Goal: Task Accomplishment & Management: Complete application form

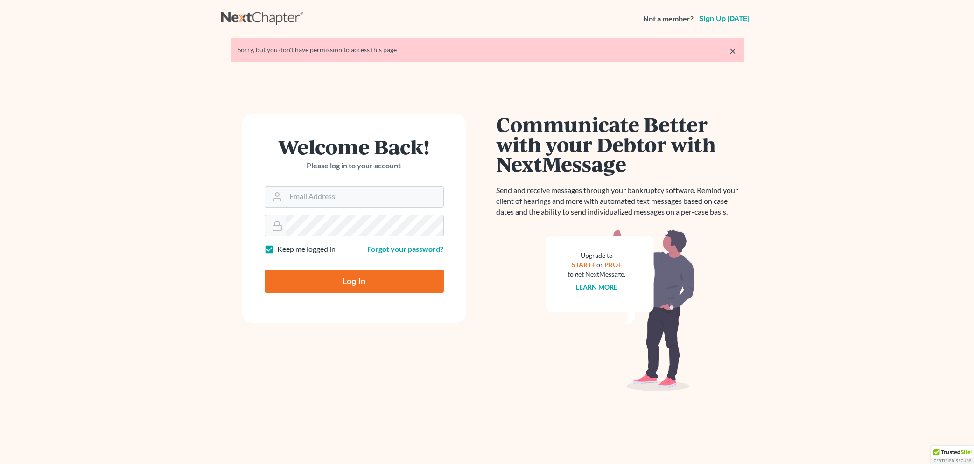
click at [309, 193] on input "Email Address" at bounding box center [364, 197] width 157 height 21
type input "[EMAIL_ADDRESS][DOMAIN_NAME]"
click at [300, 282] on input "Log In" at bounding box center [354, 281] width 179 height 23
type input "Thinking..."
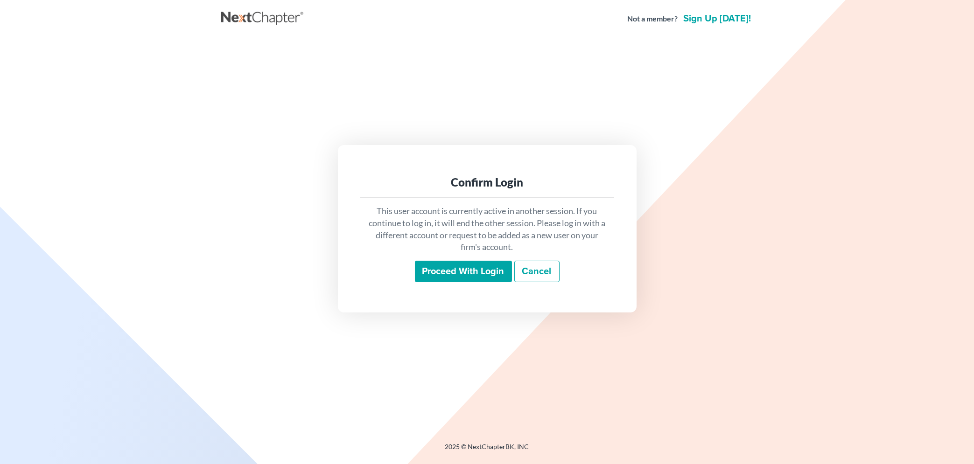
click at [457, 274] on input "Proceed with login" at bounding box center [463, 271] width 97 height 21
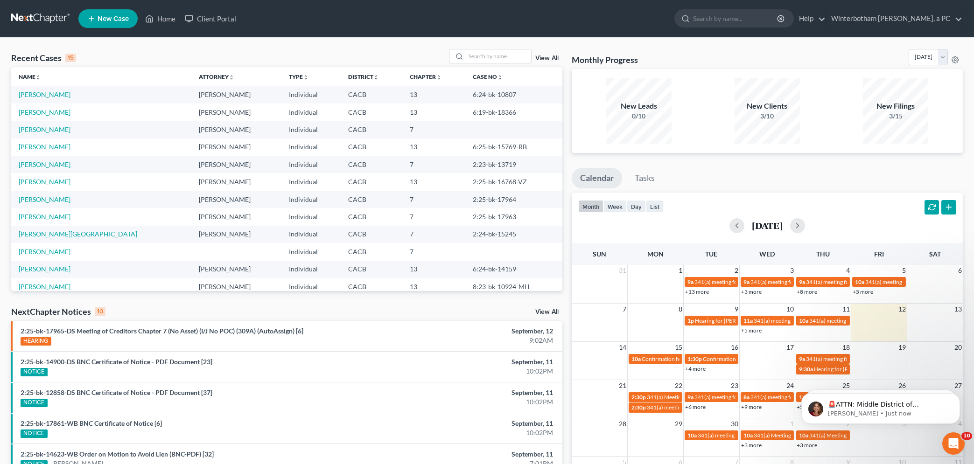
click at [110, 22] on span "New Case" at bounding box center [113, 18] width 31 height 7
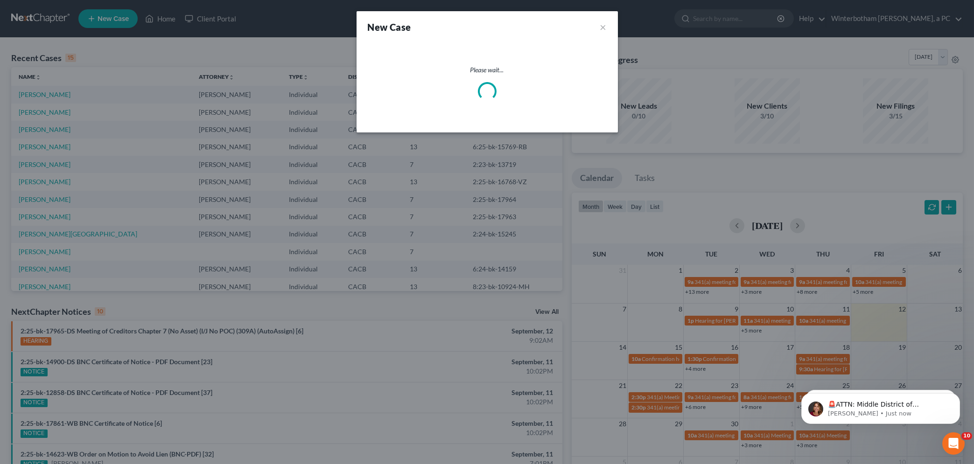
select select "7"
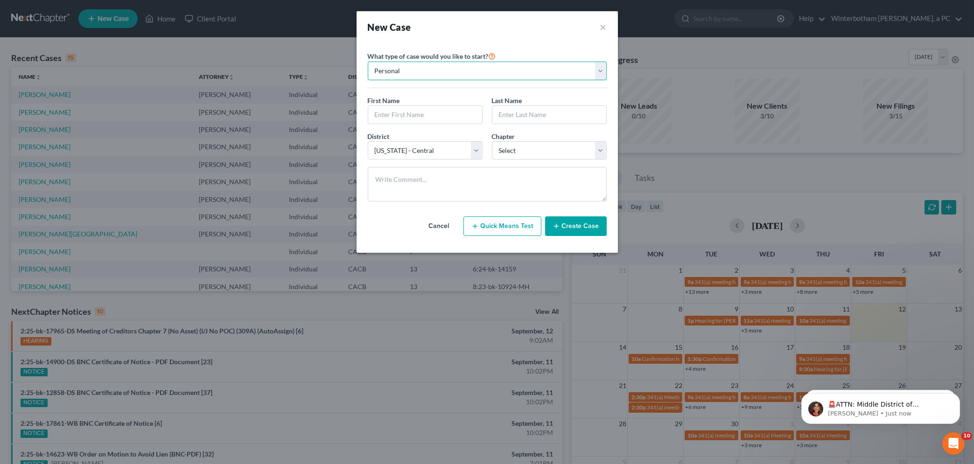
click at [368, 62] on select "Personal Business" at bounding box center [487, 71] width 239 height 19
click option "Personal" at bounding box center [0, 0] width 0 height 0
click at [401, 116] on input "text" at bounding box center [425, 115] width 114 height 18
type input "[PERSON_NAME]"
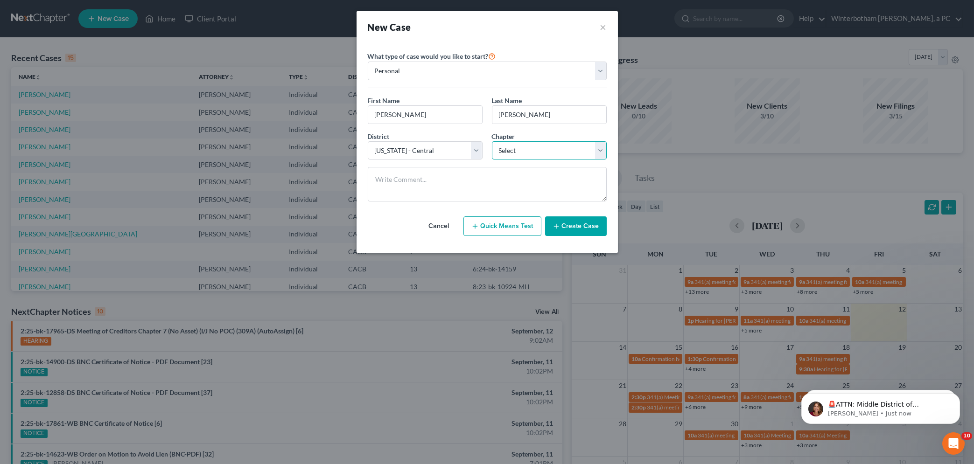
click at [492, 141] on select "Select 7 11 12 13" at bounding box center [549, 150] width 115 height 19
select select "3"
click option "13" at bounding box center [0, 0] width 0 height 0
click at [572, 229] on button "Create Case" at bounding box center [576, 227] width 62 height 20
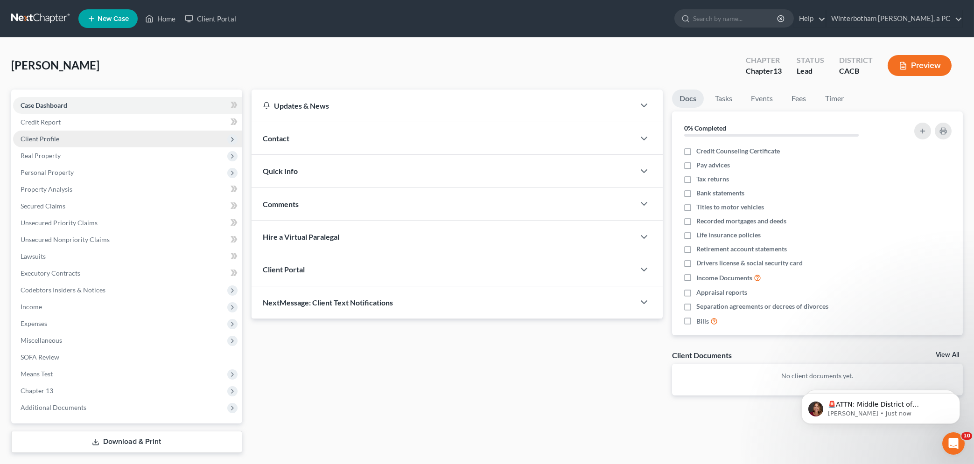
click at [40, 137] on span "Client Profile" at bounding box center [40, 139] width 39 height 8
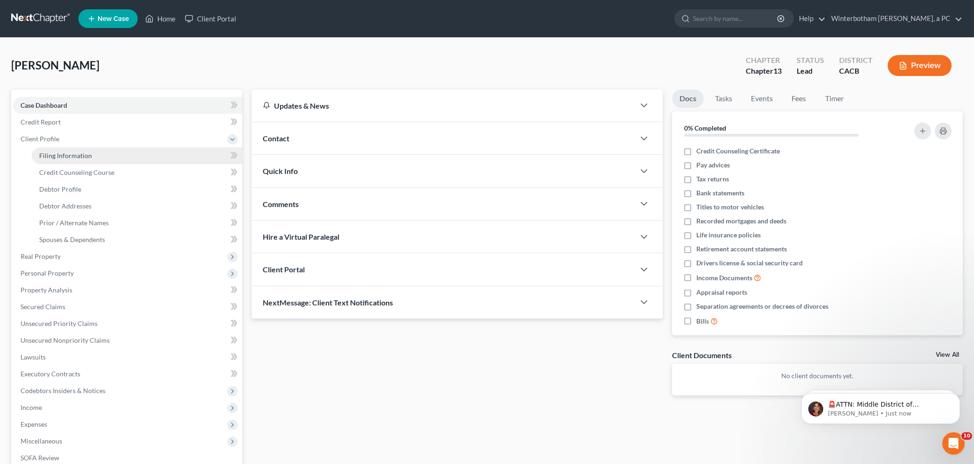
click at [59, 152] on span "Filing Information" at bounding box center [65, 156] width 53 height 8
select select "1"
select select "0"
select select "3"
select select "7"
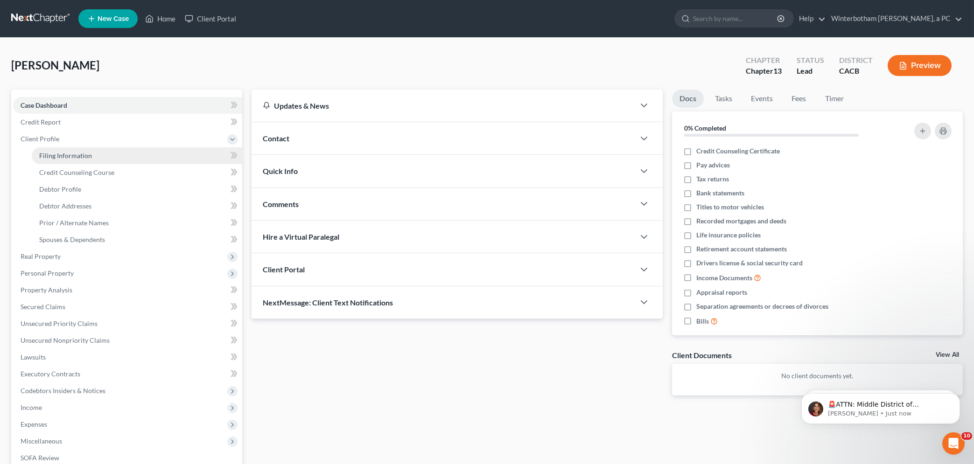
select select "4"
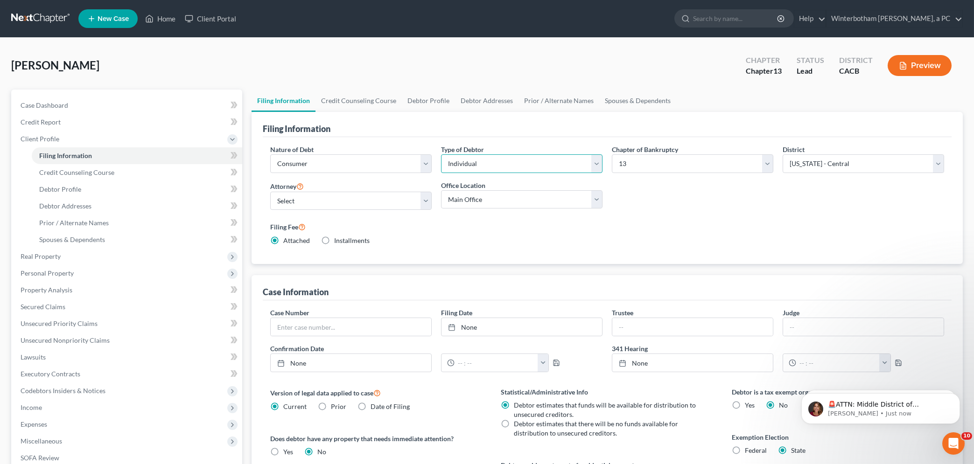
click at [441, 155] on select "Select Individual Joint" at bounding box center [522, 164] width 162 height 19
select select "1"
click option "Joint" at bounding box center [0, 0] width 0 height 0
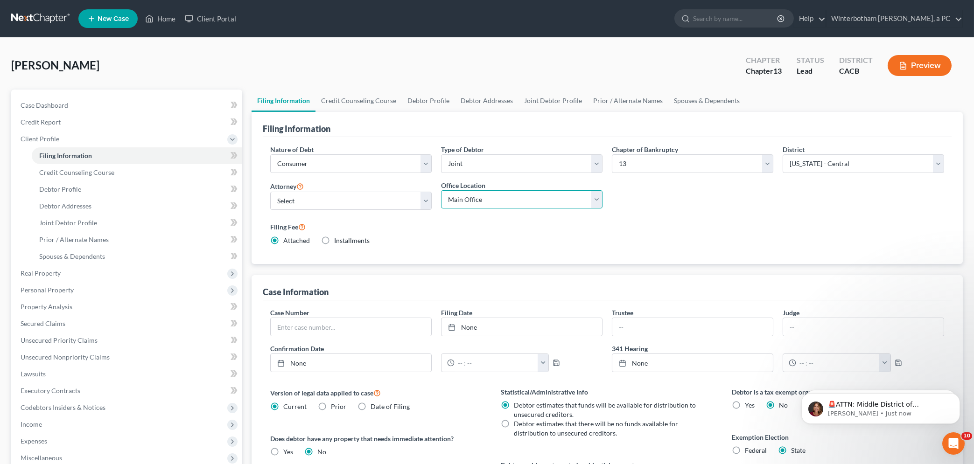
click at [441, 190] on select "Main Office [GEOGRAPHIC_DATA] [GEOGRAPHIC_DATA] [GEOGRAPHIC_DATA]" at bounding box center [522, 199] width 162 height 19
select select "2"
click option "[GEOGRAPHIC_DATA]" at bounding box center [0, 0] width 0 height 0
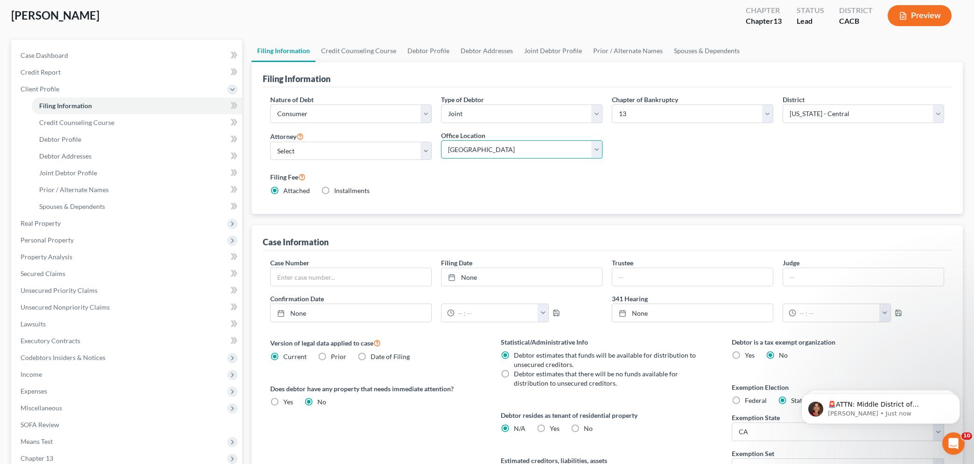
scroll to position [100, 0]
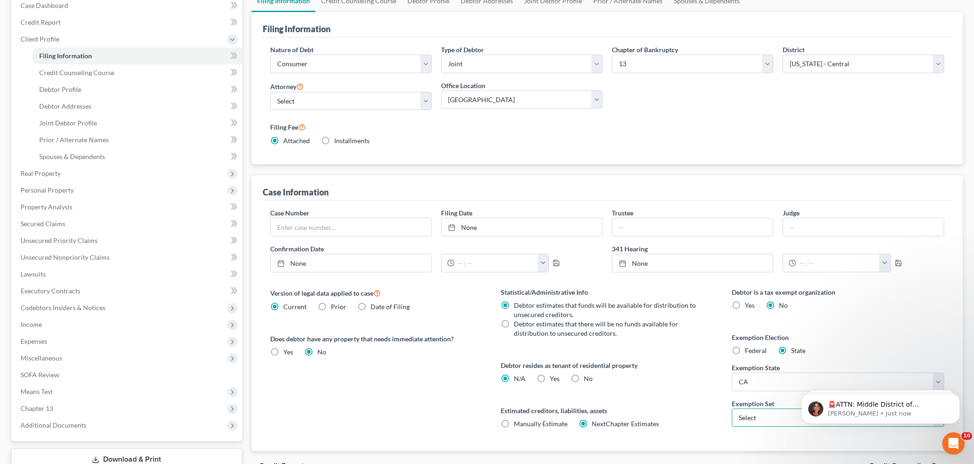
click at [732, 409] on select "Select 703 704" at bounding box center [838, 418] width 212 height 19
select select "1"
click option "704" at bounding box center [0, 0] width 0 height 0
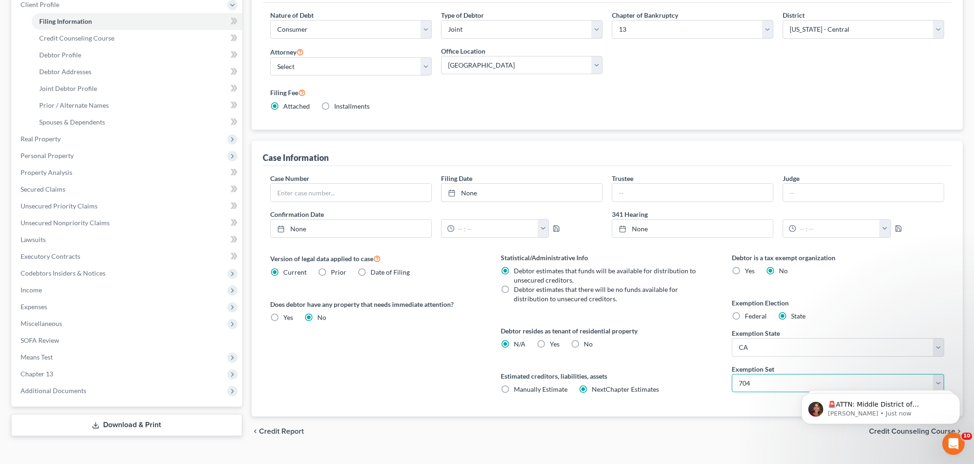
scroll to position [152, 0]
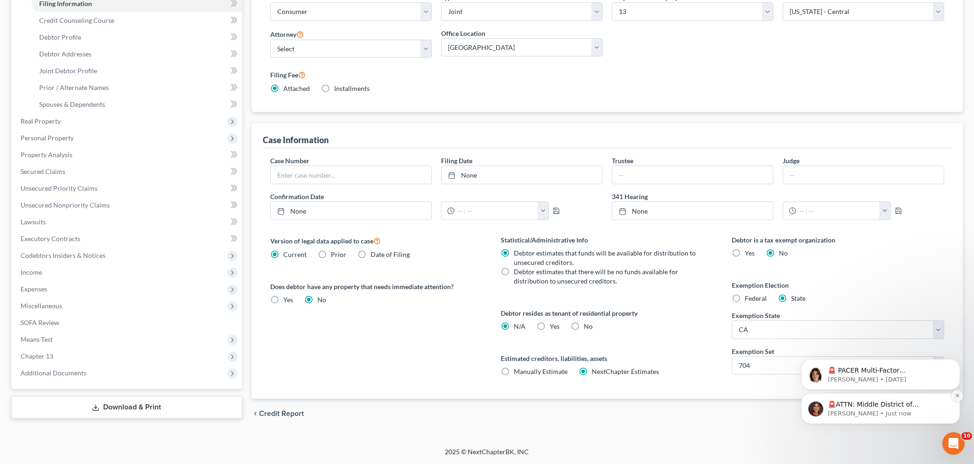
click at [955, 394] on icon "Dismiss notification" at bounding box center [957, 395] width 5 height 5
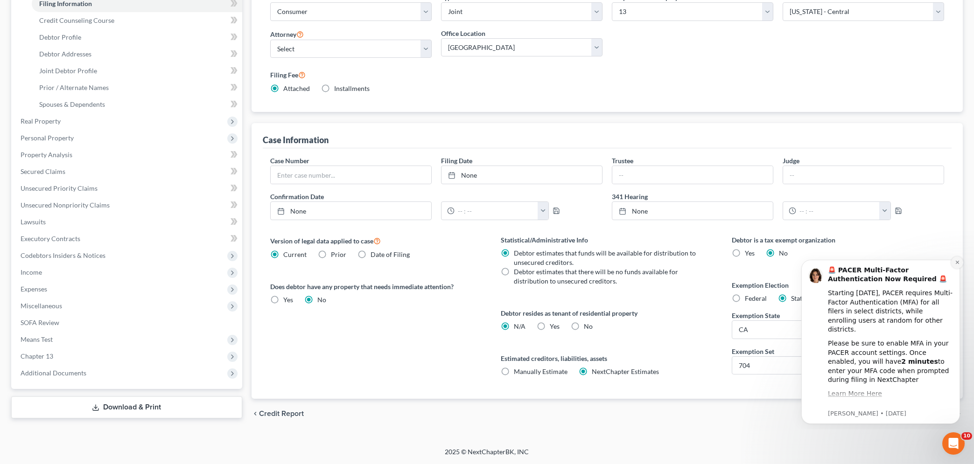
click at [960, 264] on button "Dismiss notification" at bounding box center [957, 262] width 12 height 12
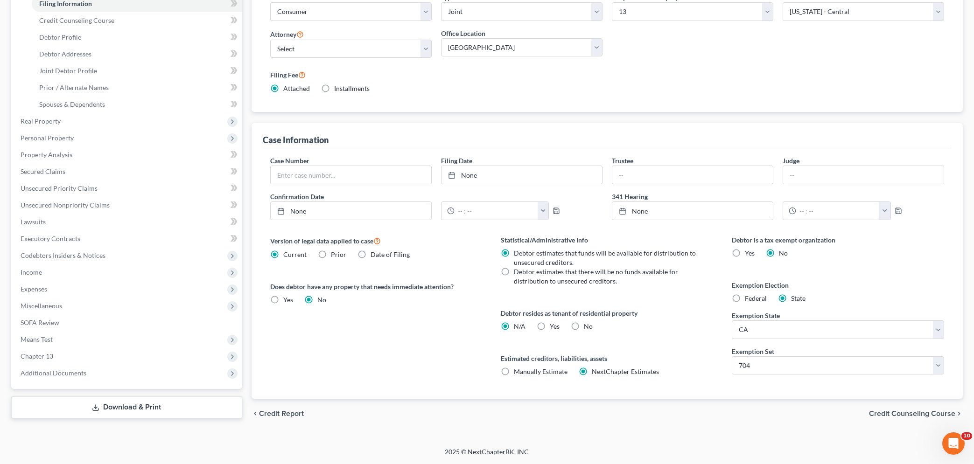
click at [895, 415] on span "Credit Counseling Course" at bounding box center [912, 413] width 86 height 7
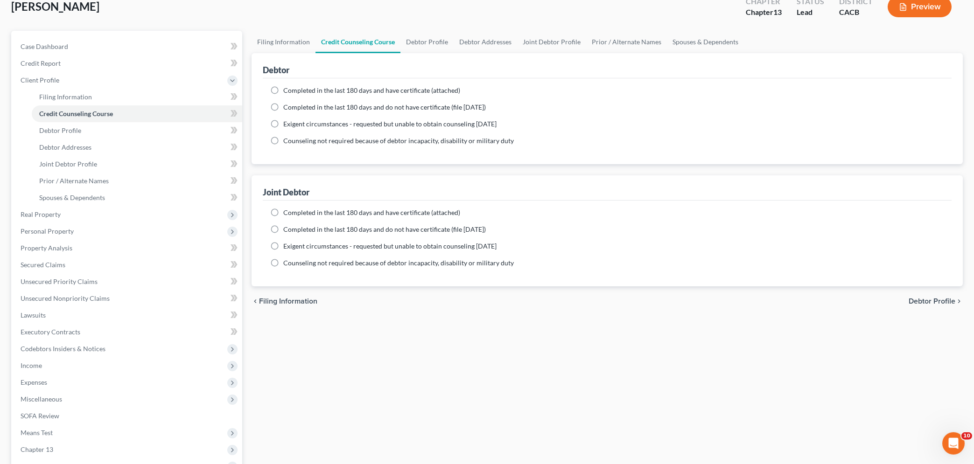
scroll to position [41, 0]
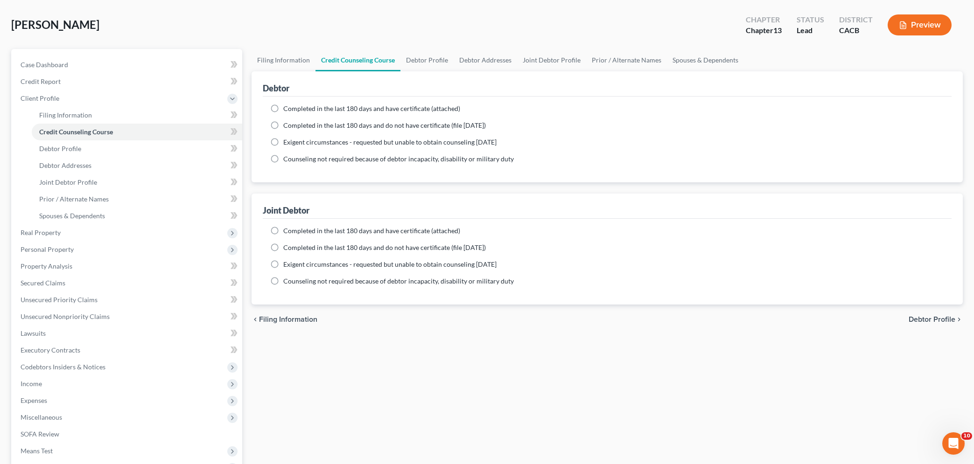
click at [283, 107] on label "Completed in the last 180 days and have certificate (attached)" at bounding box center [371, 108] width 177 height 9
click at [287, 107] on input "Completed in the last 180 days and have certificate (attached)" at bounding box center [290, 107] width 6 height 6
radio input "true"
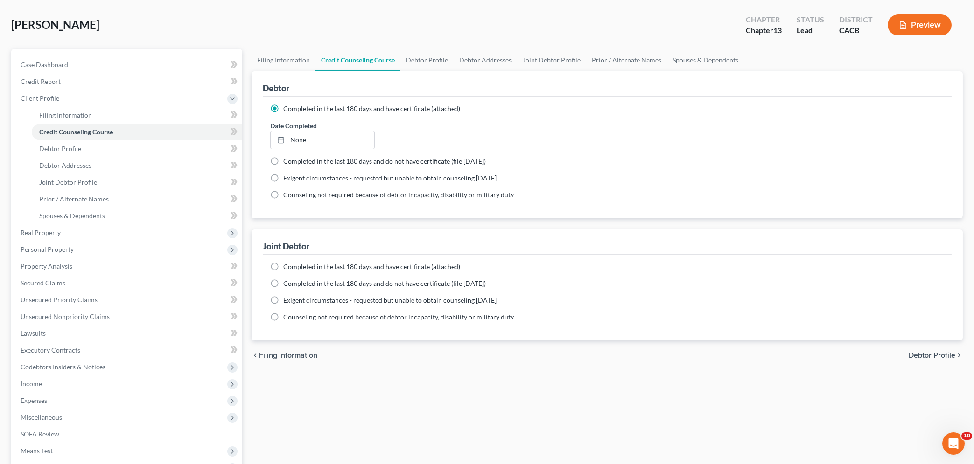
click at [283, 267] on label "Completed in the last 180 days and have certificate (attached)" at bounding box center [371, 266] width 177 height 9
click at [287, 267] on input "Completed in the last 180 days and have certificate (attached)" at bounding box center [290, 265] width 6 height 6
radio input "true"
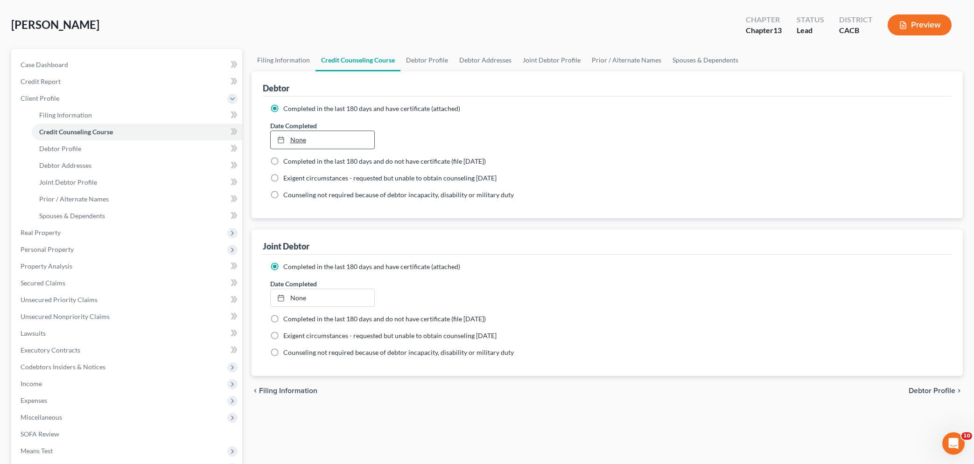
click at [305, 138] on link "None" at bounding box center [323, 140] width 104 height 18
type input "[DATE]"
click at [362, 230] on div "Joint Debtor" at bounding box center [607, 242] width 689 height 25
click at [295, 300] on link "None" at bounding box center [323, 298] width 104 height 18
type input "[DATE]"
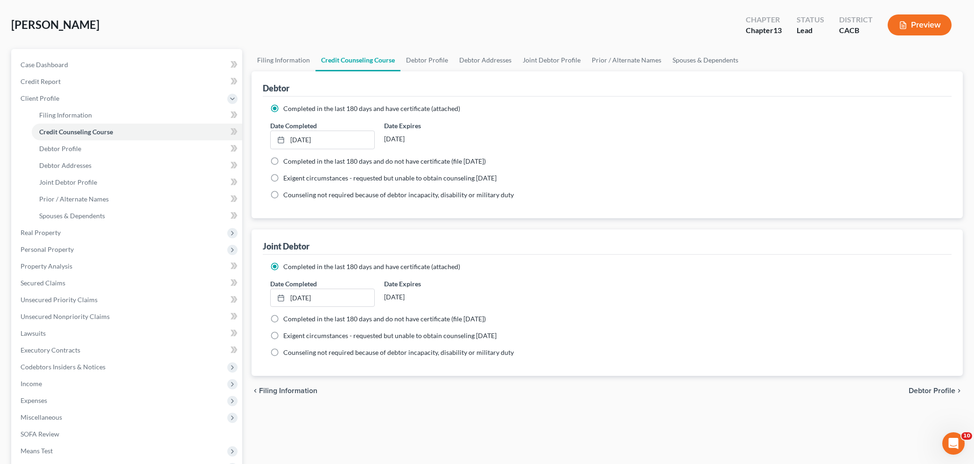
click at [920, 389] on span "Debtor Profile" at bounding box center [932, 390] width 47 height 7
select select "1"
select select "0"
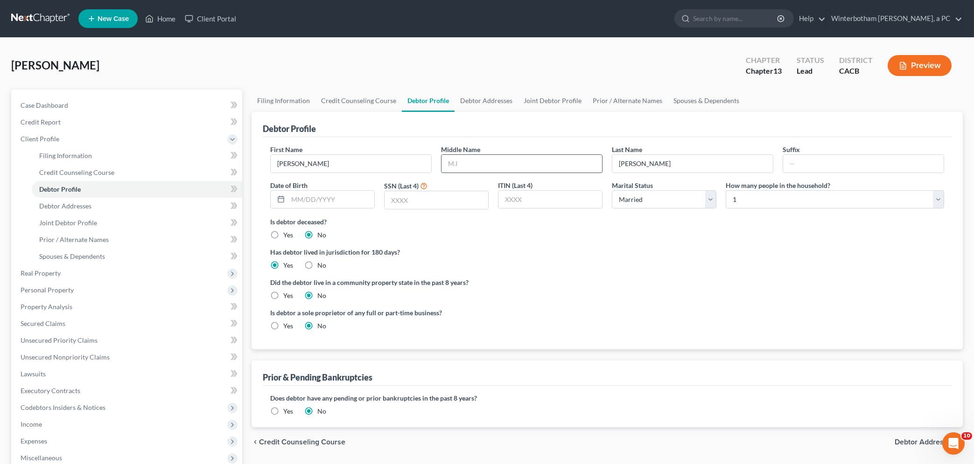
click at [470, 163] on input "text" at bounding box center [522, 164] width 161 height 18
type input "C"
type input "[PERSON_NAME]"
click at [325, 203] on input "text" at bounding box center [331, 200] width 86 height 18
type input "[DATE]"
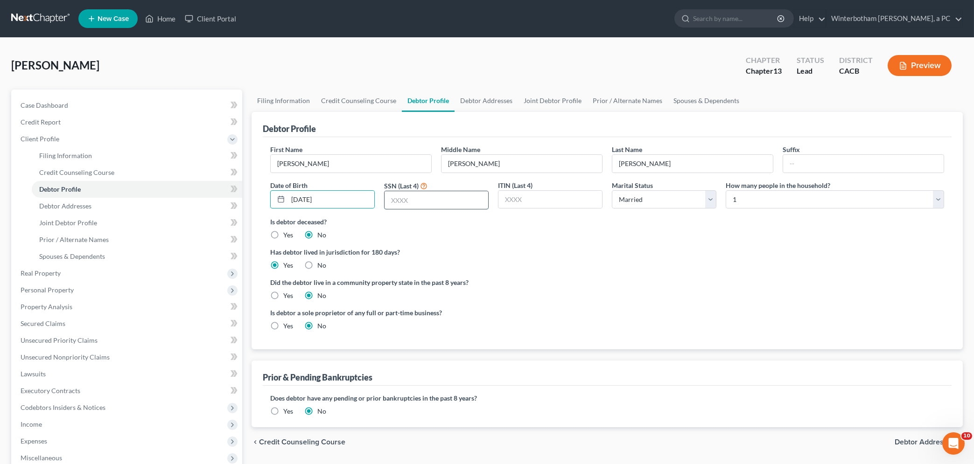
click at [413, 202] on input "text" at bounding box center [437, 200] width 104 height 18
type input "7140"
click at [726, 190] on select "Select 1 2 3 4 5 6 7 8 9 10 11 12 13 14 15 16 17 18 19 20" at bounding box center [835, 199] width 218 height 19
select select "1"
click option "2" at bounding box center [0, 0] width 0 height 0
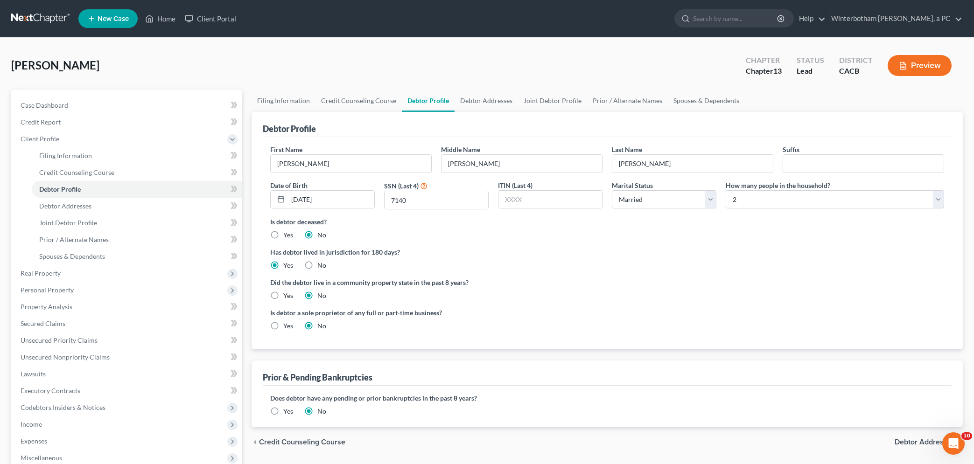
click at [283, 295] on label "Yes" at bounding box center [288, 295] width 10 height 9
click at [287, 295] on input "Yes" at bounding box center [290, 294] width 6 height 6
radio input "true"
radio input "false"
click at [911, 440] on span "Debtor Addresses" at bounding box center [925, 442] width 61 height 7
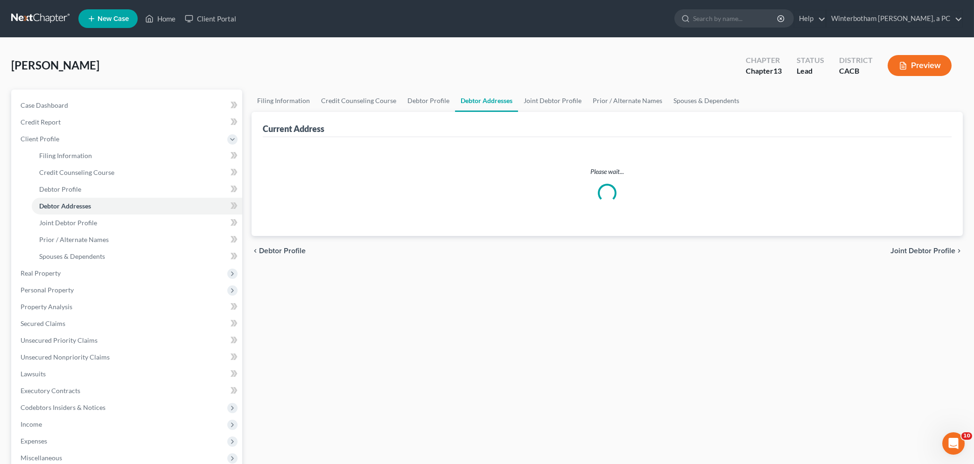
select select "0"
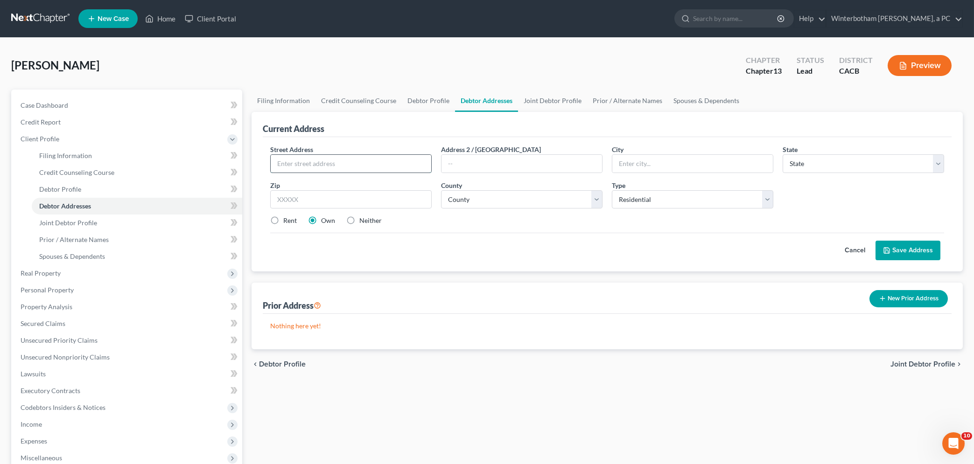
click at [311, 165] on input "text" at bounding box center [351, 164] width 161 height 18
click at [319, 162] on input "300 [PERSON_NAME]" at bounding box center [351, 164] width 161 height 18
type input "[STREET_ADDRESS][PERSON_NAME]"
type input "[GEOGRAPHIC_DATA]"
type input "92530"
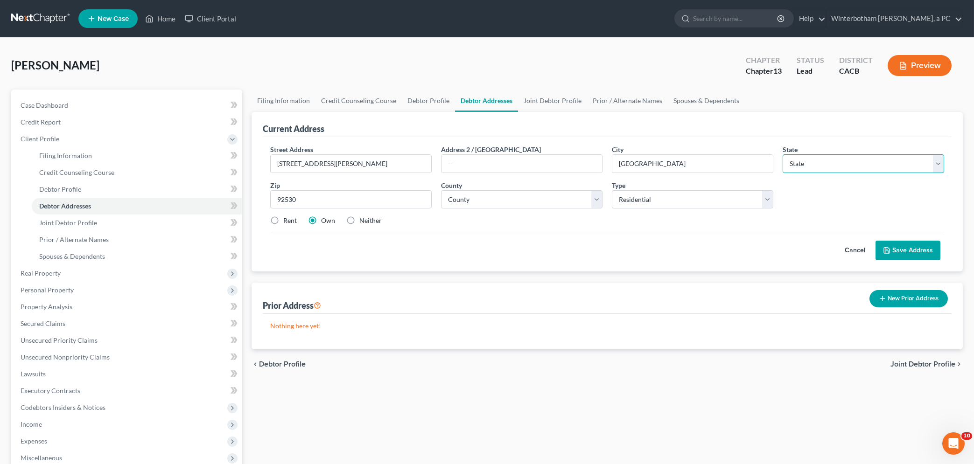
click at [783, 155] on select "State [US_STATE] AK AR AZ CA CO CT DE DC [GEOGRAPHIC_DATA] [GEOGRAPHIC_DATA] GU…" at bounding box center [864, 164] width 162 height 19
select select "4"
click option "CA" at bounding box center [0, 0] width 0 height 0
click at [441, 190] on select "County [GEOGRAPHIC_DATA] [GEOGRAPHIC_DATA] [GEOGRAPHIC_DATA] [GEOGRAPHIC_DATA] …" at bounding box center [522, 199] width 162 height 19
select select "32"
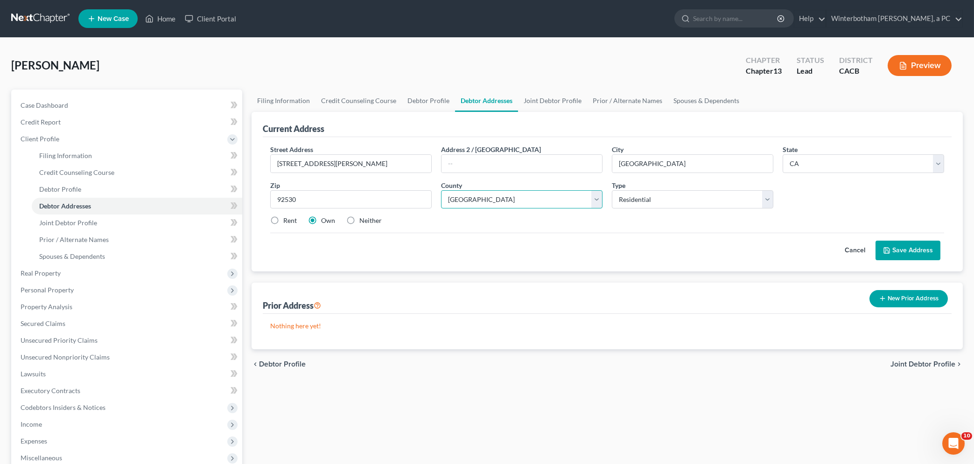
click option "[GEOGRAPHIC_DATA]" at bounding box center [0, 0] width 0 height 0
click at [912, 251] on button "Save Address" at bounding box center [908, 251] width 65 height 20
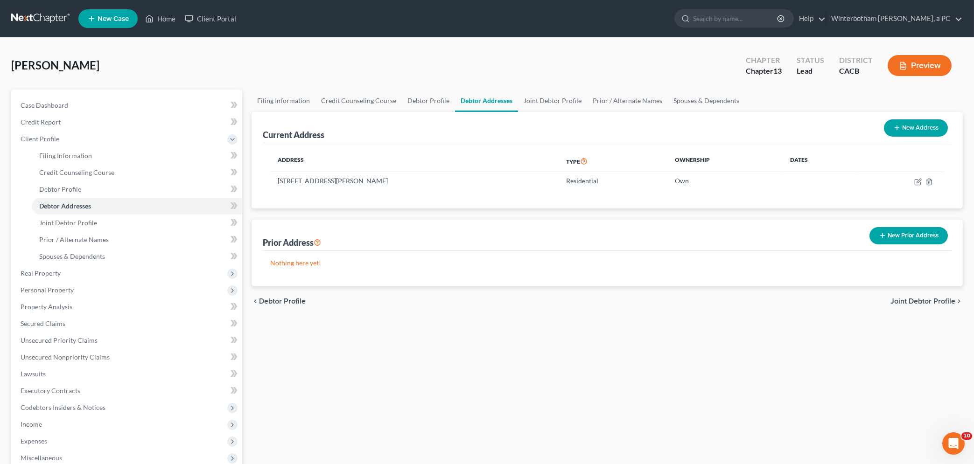
click at [922, 298] on span "Joint Debtor Profile" at bounding box center [923, 301] width 65 height 7
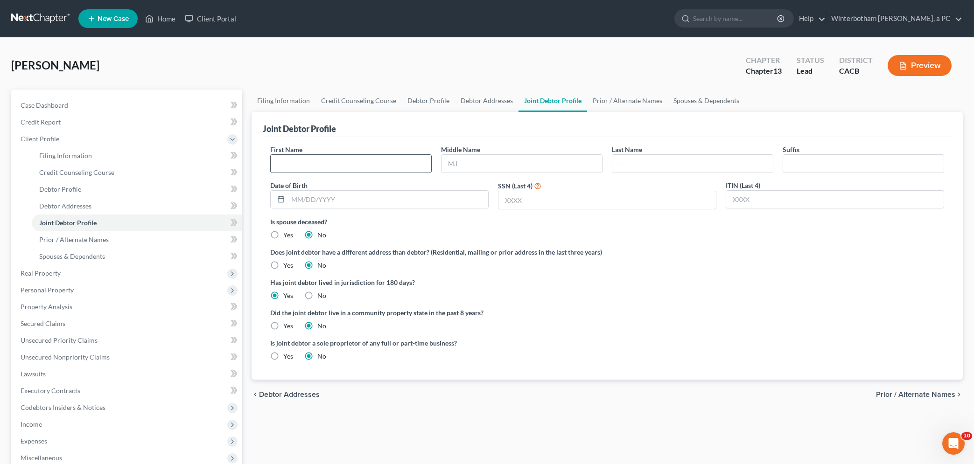
click at [313, 162] on input "text" at bounding box center [351, 164] width 161 height 18
type input "[PERSON_NAME]"
click at [295, 200] on input "text" at bounding box center [388, 200] width 200 height 18
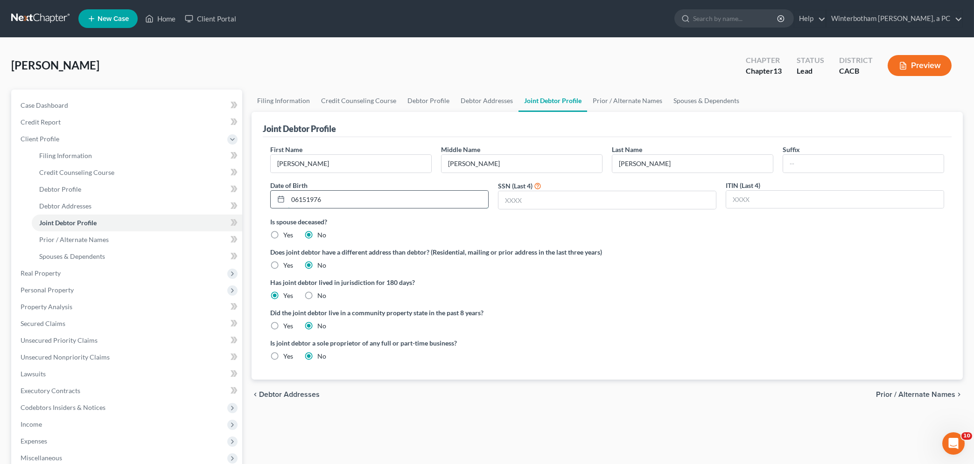
click at [298, 197] on input "06151976" at bounding box center [388, 200] width 200 height 18
drag, startPoint x: 331, startPoint y: 197, endPoint x: 289, endPoint y: 197, distance: 41.6
click at [289, 197] on input "06151976" at bounding box center [388, 200] width 200 height 18
type input "[DATE]"
click at [515, 200] on input "text" at bounding box center [608, 200] width 218 height 18
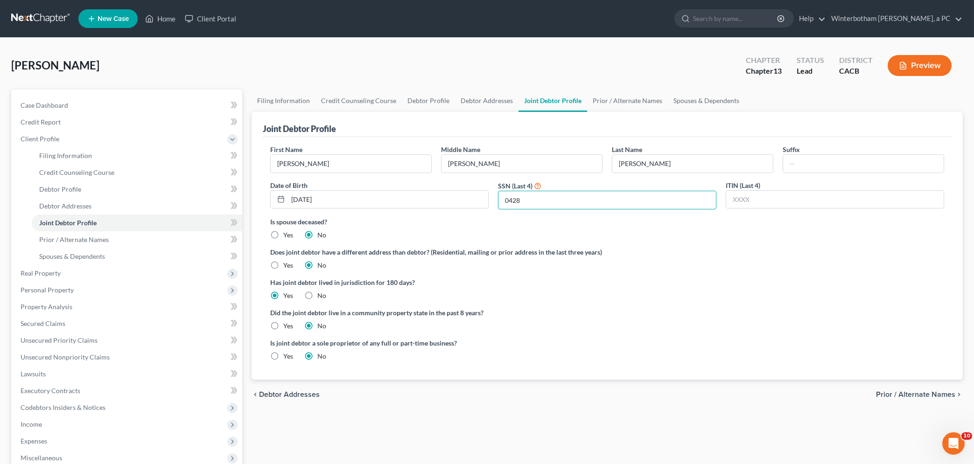
type input "0428"
click at [283, 326] on label "Yes" at bounding box center [288, 326] width 10 height 9
click at [287, 326] on input "Yes" at bounding box center [290, 325] width 6 height 6
radio input "true"
radio input "false"
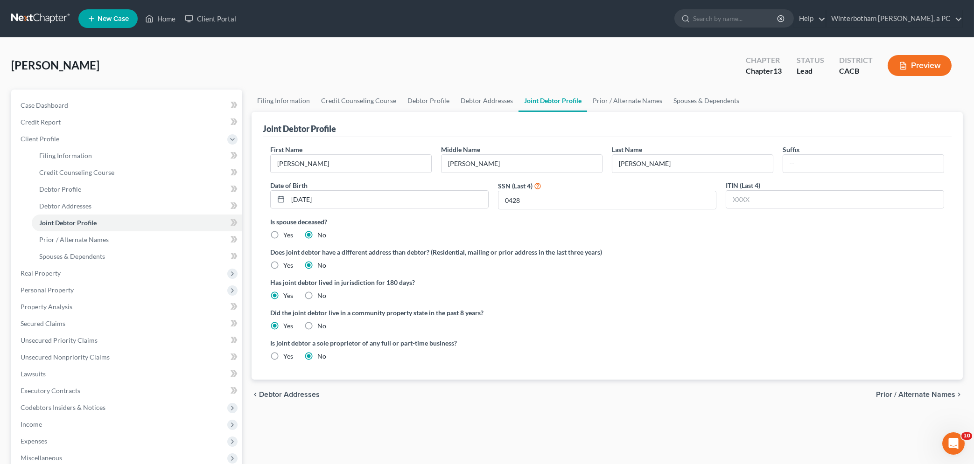
click at [911, 395] on span "Prior / Alternate Names" at bounding box center [915, 394] width 79 height 7
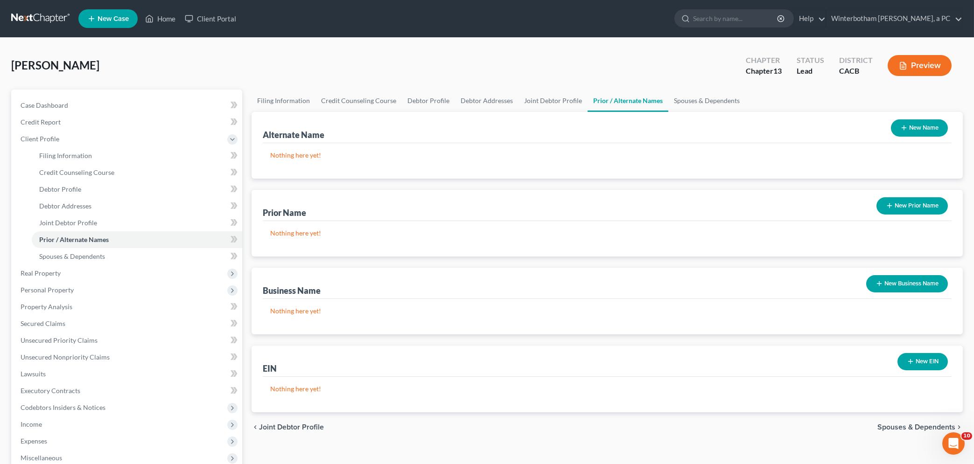
click at [906, 129] on icon "button" at bounding box center [903, 127] width 7 height 7
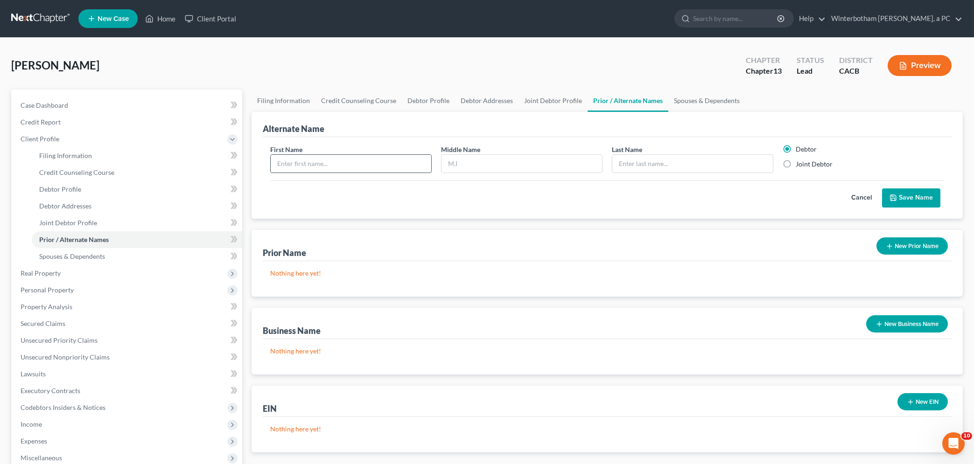
click at [341, 166] on input "text" at bounding box center [351, 164] width 161 height 18
type input "[PERSON_NAME]"
type input "C."
type input "[PERSON_NAME]"
click at [899, 193] on button "Save Name" at bounding box center [911, 199] width 58 height 20
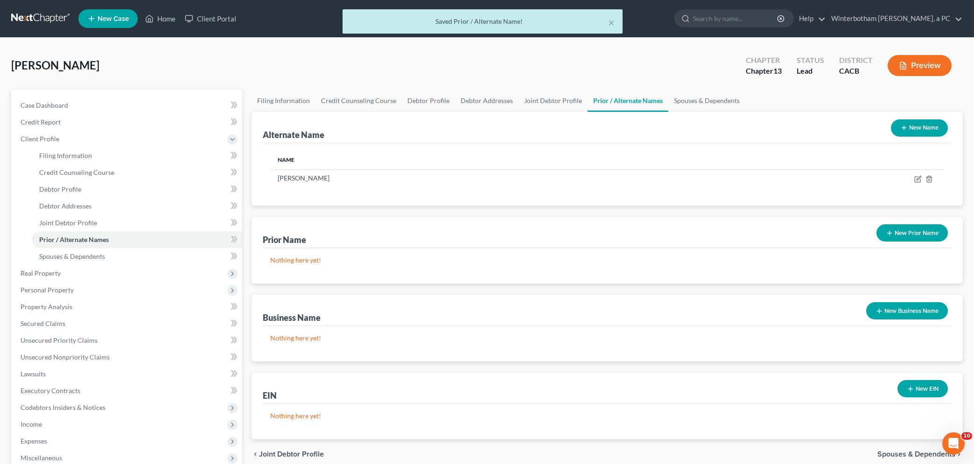
click at [933, 124] on button "New Name" at bounding box center [919, 128] width 57 height 17
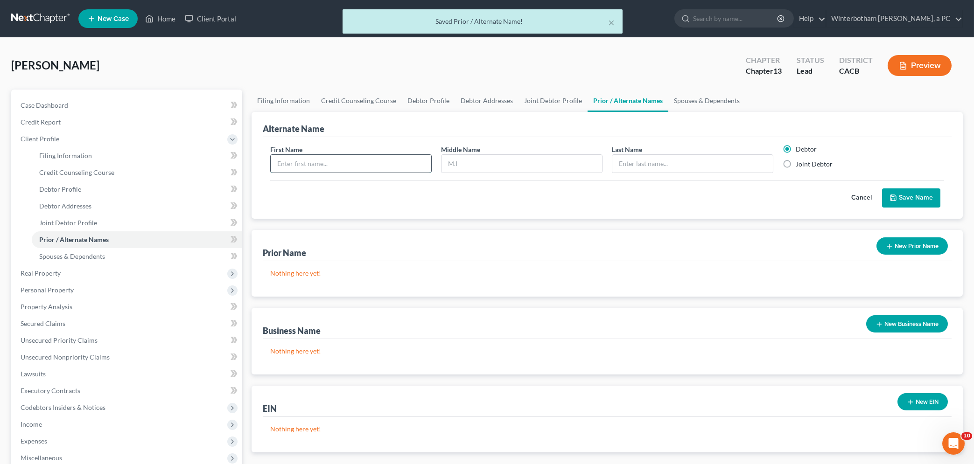
click at [394, 165] on input "text" at bounding box center [351, 164] width 161 height 18
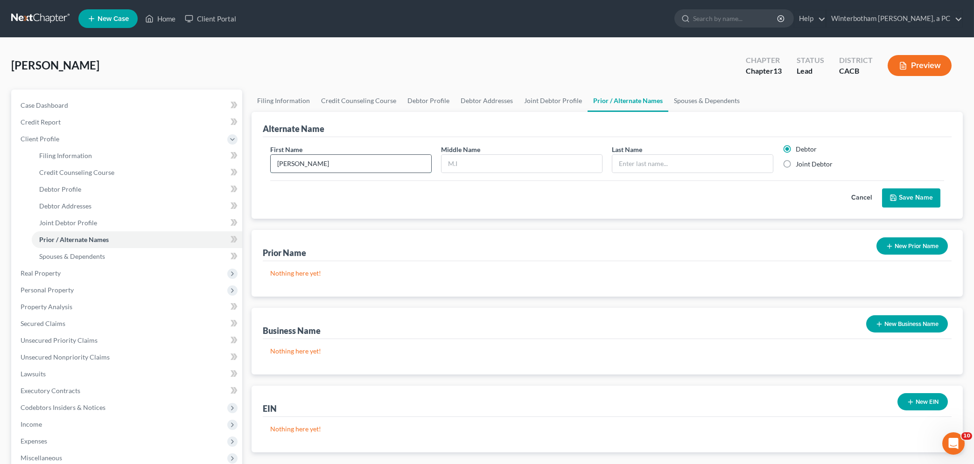
type input "[PERSON_NAME]"
click at [913, 200] on button "Save Name" at bounding box center [911, 199] width 58 height 20
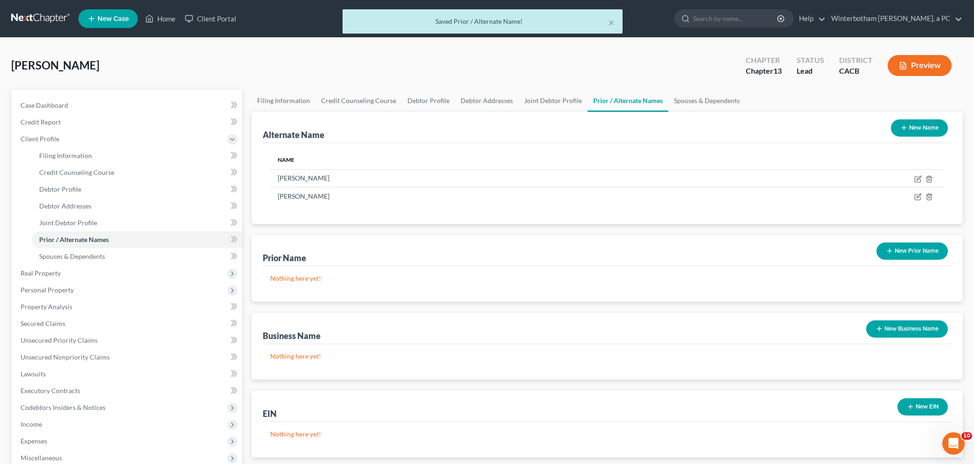
click at [915, 129] on button "New Name" at bounding box center [919, 128] width 57 height 17
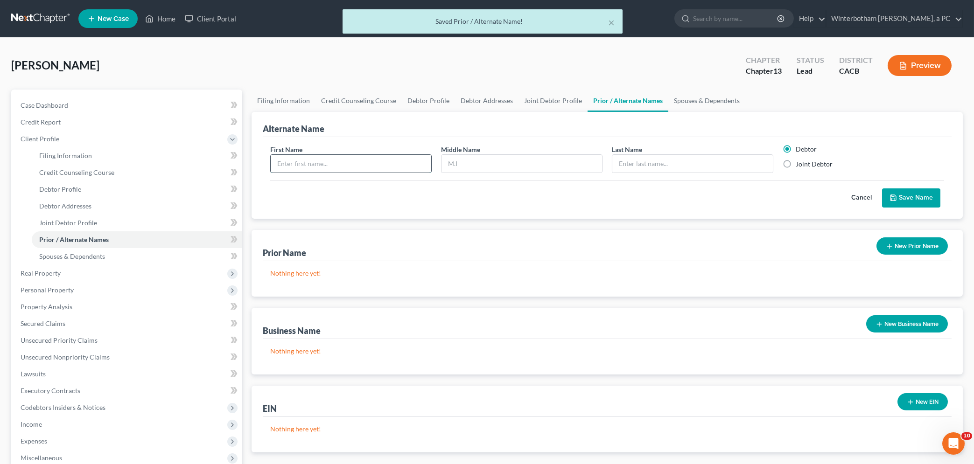
click at [341, 166] on input "text" at bounding box center [351, 164] width 161 height 18
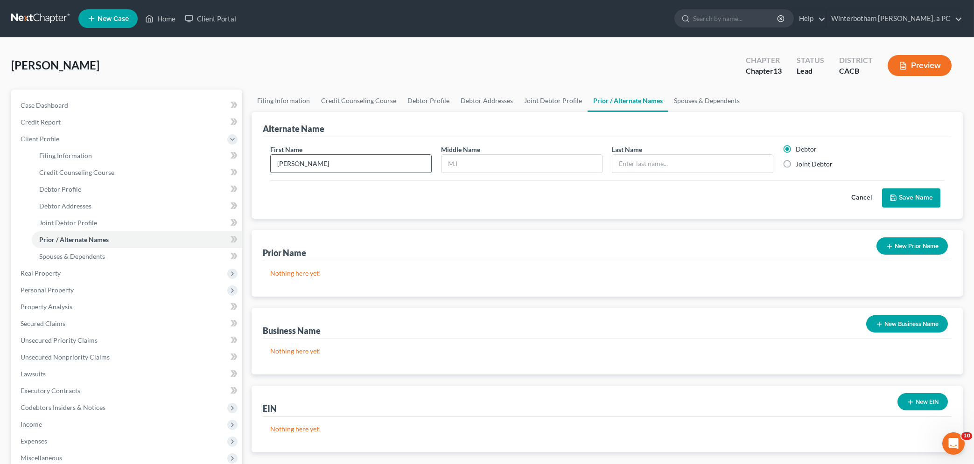
type input "[PERSON_NAME]"
click at [796, 163] on label "Joint Debtor" at bounding box center [814, 164] width 37 height 9
click at [800, 163] on input "Joint Debtor" at bounding box center [803, 163] width 6 height 6
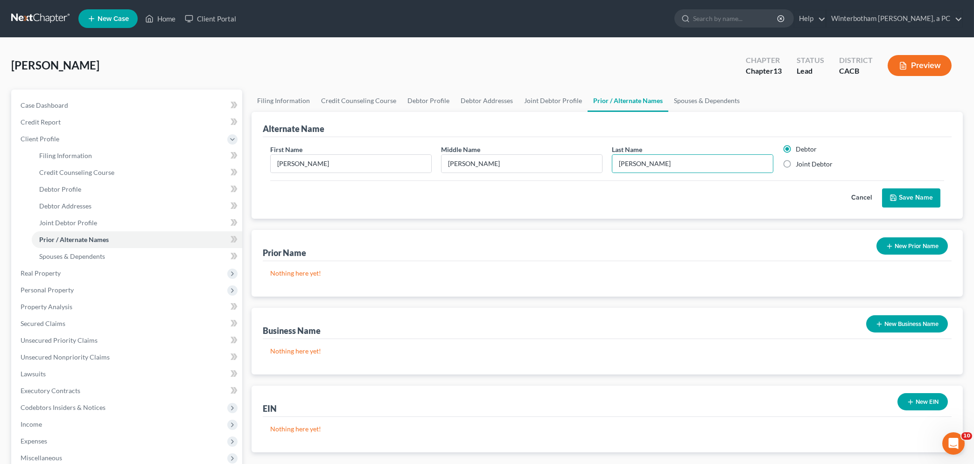
radio input "true"
radio input "false"
click at [896, 200] on icon "submit" at bounding box center [894, 198] width 6 height 6
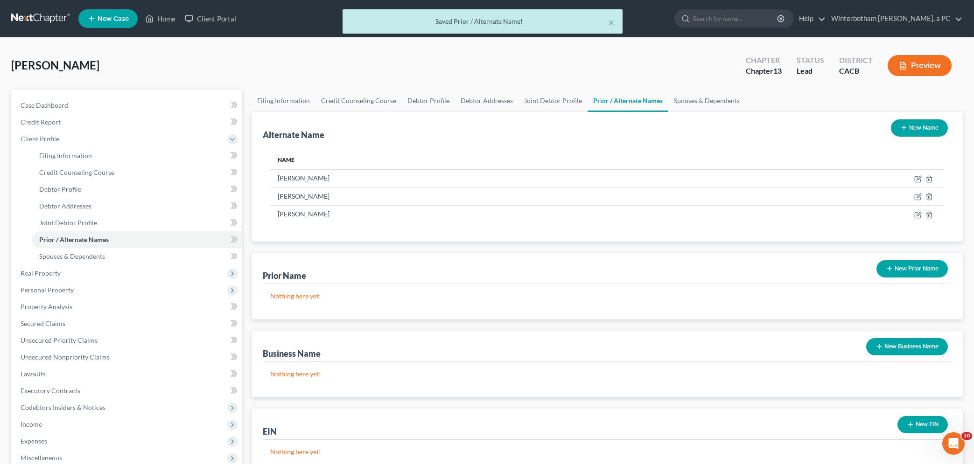
click at [919, 133] on button "New Name" at bounding box center [919, 128] width 57 height 17
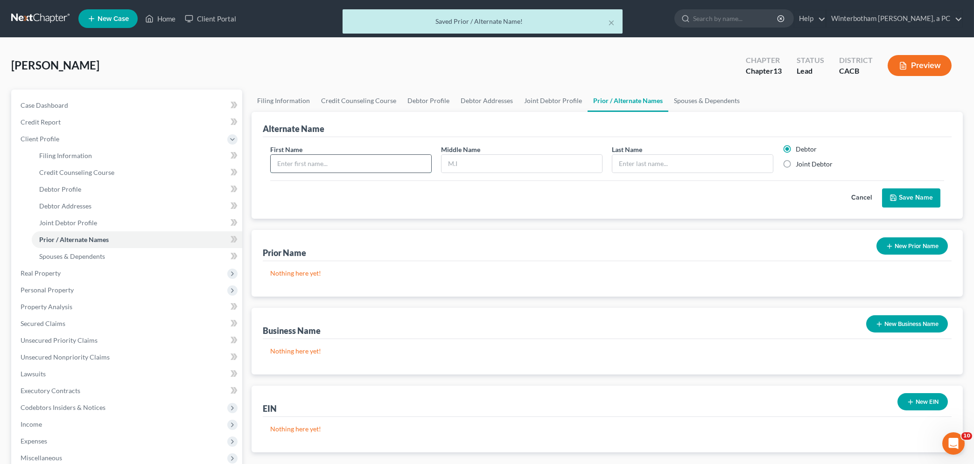
click at [308, 169] on input "text" at bounding box center [351, 164] width 161 height 18
type input "[PERSON_NAME]"
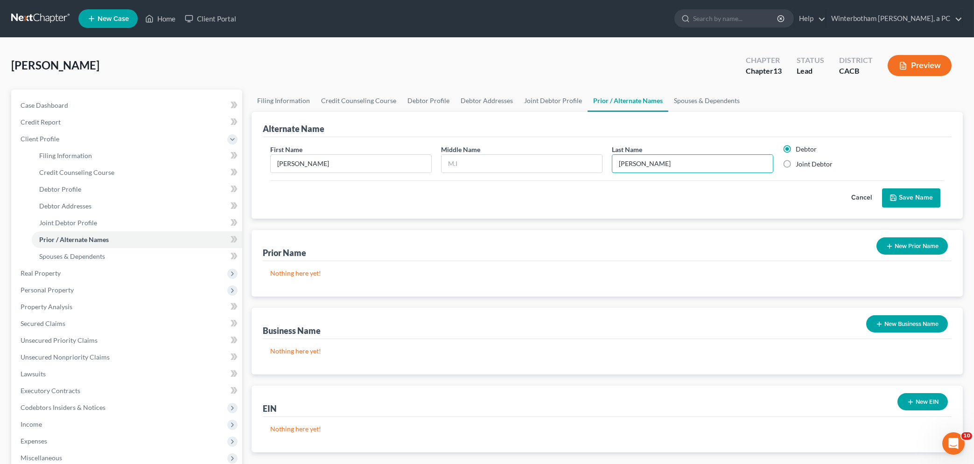
type input "[PERSON_NAME]"
click at [796, 162] on label "Joint Debtor" at bounding box center [814, 164] width 37 height 9
click at [800, 162] on input "Joint Debtor" at bounding box center [803, 163] width 6 height 6
radio input "true"
radio input "false"
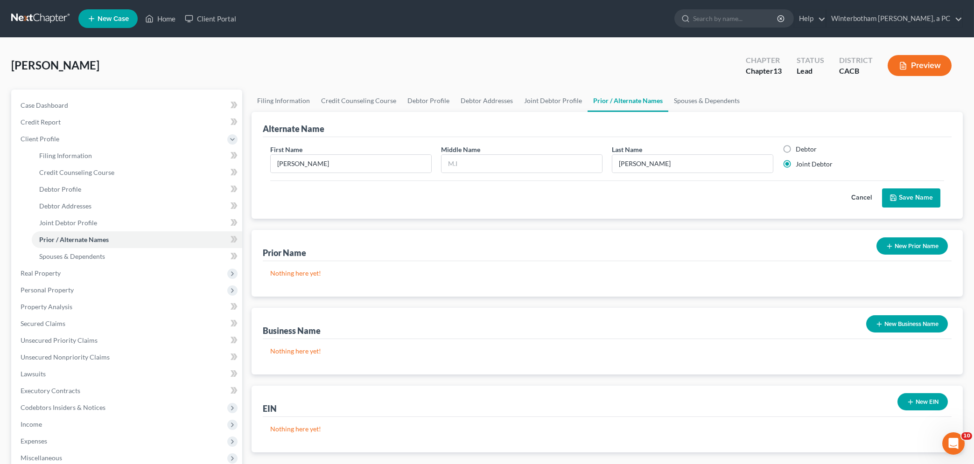
click at [902, 199] on button "Save Name" at bounding box center [911, 199] width 58 height 20
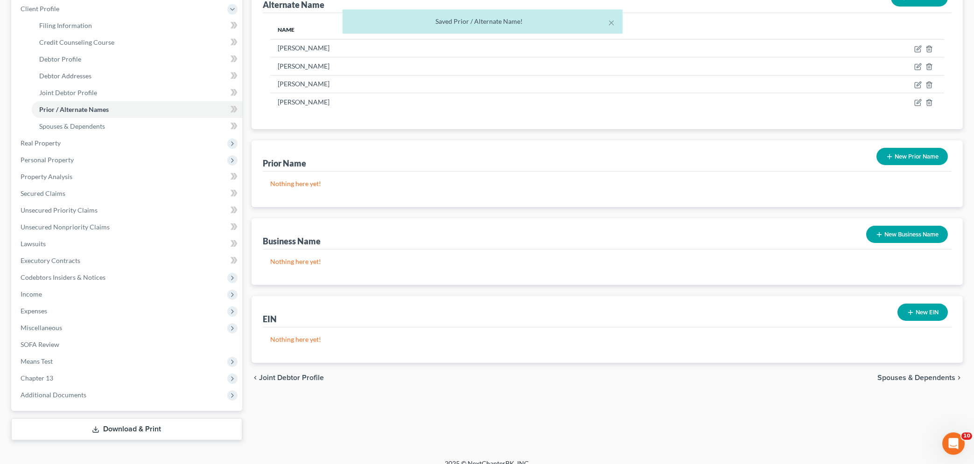
scroll to position [141, 0]
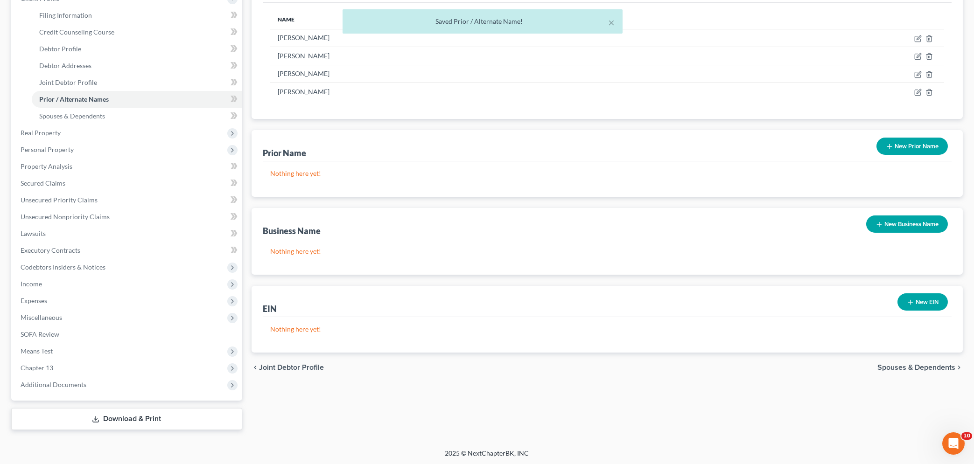
click at [888, 367] on span "Spouses & Dependents" at bounding box center [917, 367] width 78 height 7
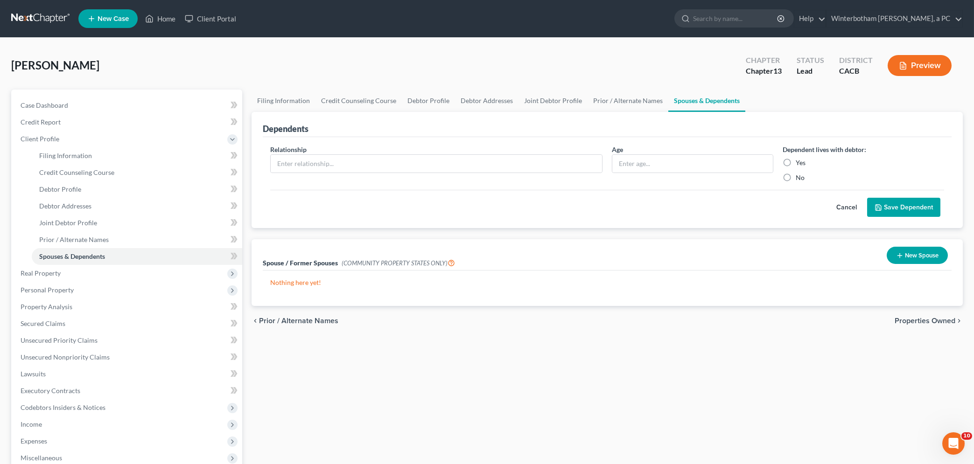
click at [904, 257] on button "New Spouse" at bounding box center [917, 255] width 61 height 17
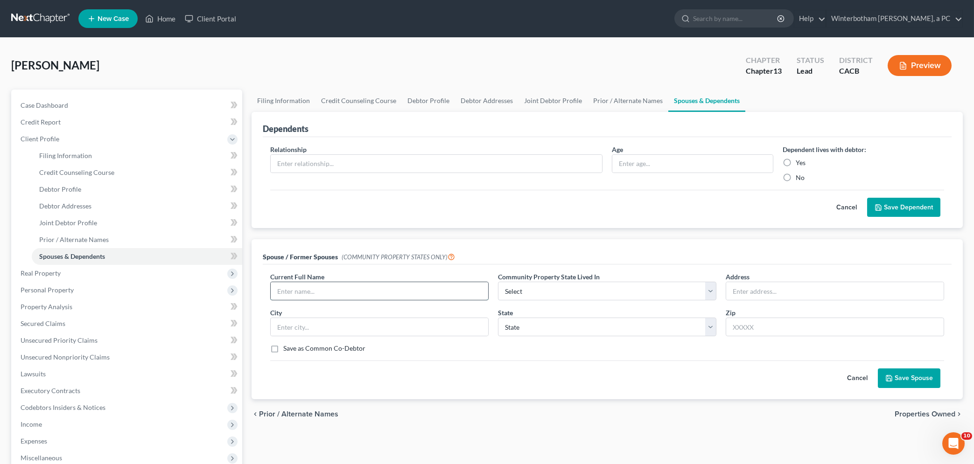
click at [295, 294] on input "text" at bounding box center [380, 291] width 218 height 18
type input "[PERSON_NAME] and [PERSON_NAME]"
click at [498, 282] on select "Select AZ CA GU ID LA NV NM PR [GEOGRAPHIC_DATA] [GEOGRAPHIC_DATA] [GEOGRAPHIC_…" at bounding box center [607, 291] width 218 height 19
select select "1"
click option "CA" at bounding box center [0, 0] width 0 height 0
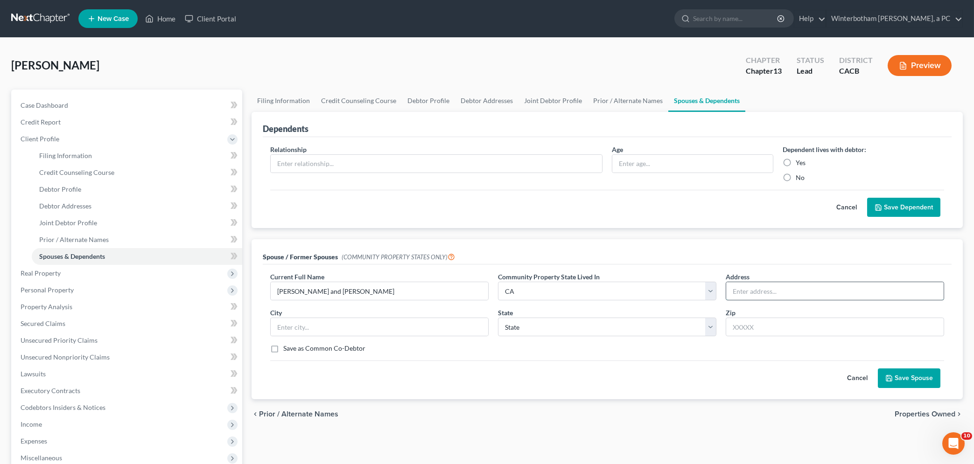
click at [778, 289] on input "text" at bounding box center [835, 291] width 218 height 18
type input "[STREET_ADDRESS][PERSON_NAME]"
click at [312, 333] on input "text" at bounding box center [380, 327] width 218 height 18
type input "[GEOGRAPHIC_DATA]"
type input "92530"
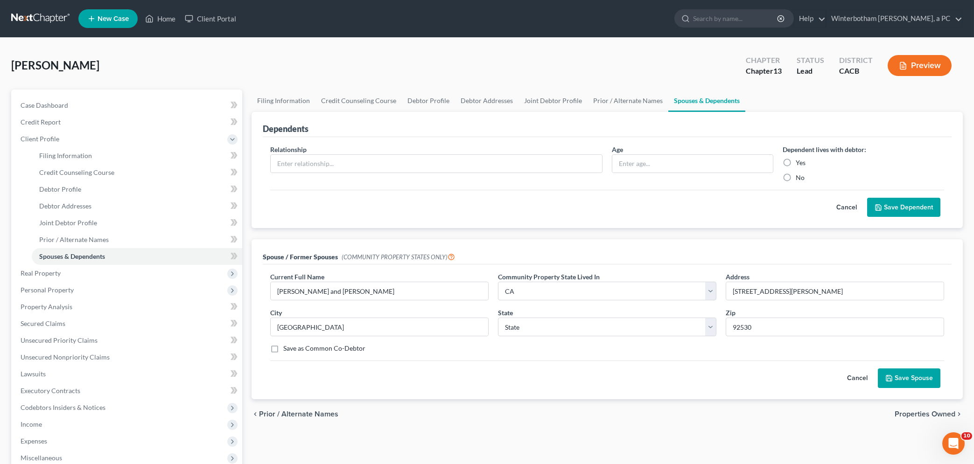
click at [916, 376] on button "Save Spouse" at bounding box center [909, 379] width 63 height 20
select select "4"
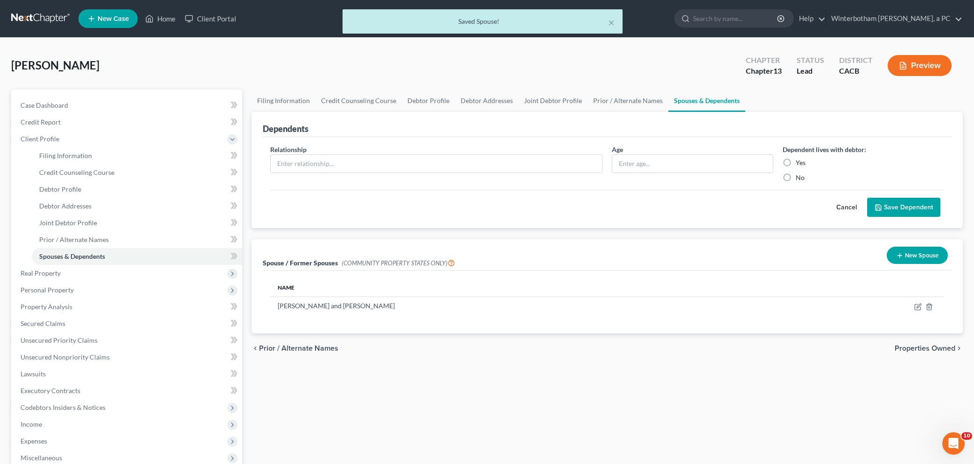
click at [922, 348] on span "Properties Owned" at bounding box center [925, 348] width 61 height 7
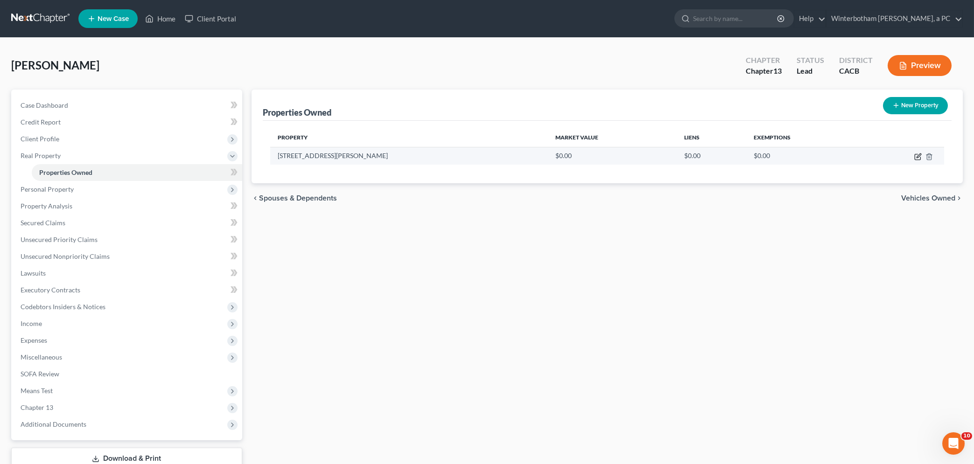
click at [918, 156] on icon "button" at bounding box center [919, 156] width 4 height 4
select select "4"
select select "32"
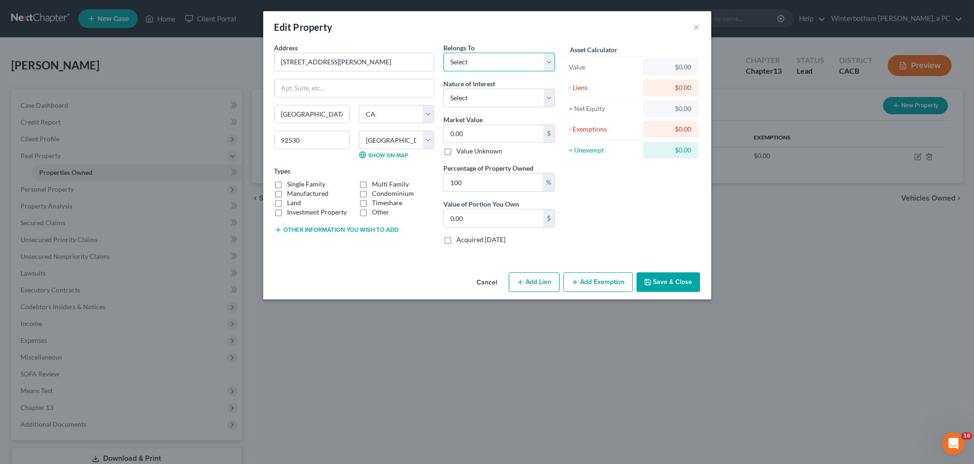
click at [443, 53] on select "Select Debtor 1 Only Debtor 2 Only Debtor 1 And Debtor 2 Only At Least One Of T…" at bounding box center [499, 62] width 112 height 19
select select "2"
click option "Debtor 1 And Debtor 2 Only" at bounding box center [0, 0] width 0 height 0
click at [443, 89] on select "Select Fee Simple Joint Tenant Life Estate Equitable Interest Future Interest T…" at bounding box center [499, 98] width 112 height 19
click at [491, 100] on select "Select Fee Simple Joint Tenant Life Estate Equitable Interest Future Interest T…" at bounding box center [499, 98] width 112 height 19
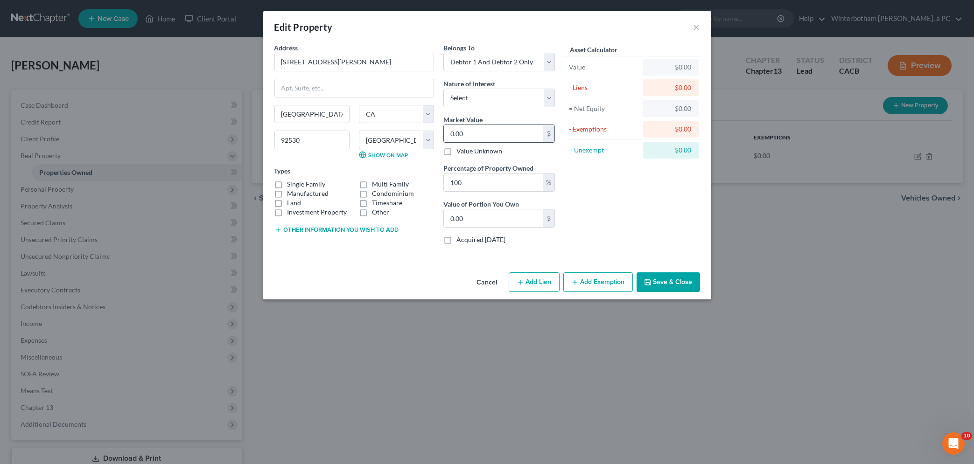
click at [486, 132] on input "0.00" at bounding box center [493, 134] width 99 height 18
type input "1"
type input "1.00"
type input "15"
type input "15.00"
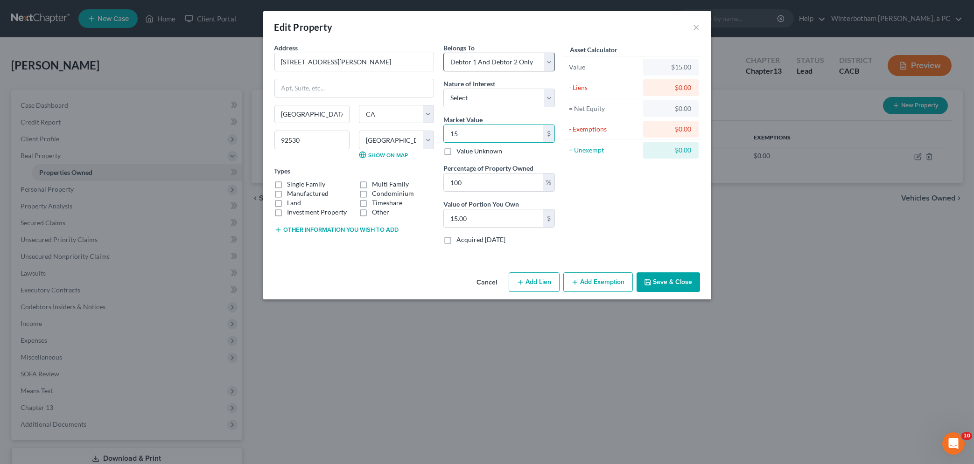
type input "152"
type input "152.00"
type input "1520"
type input "1,520.00"
type input "1,5201"
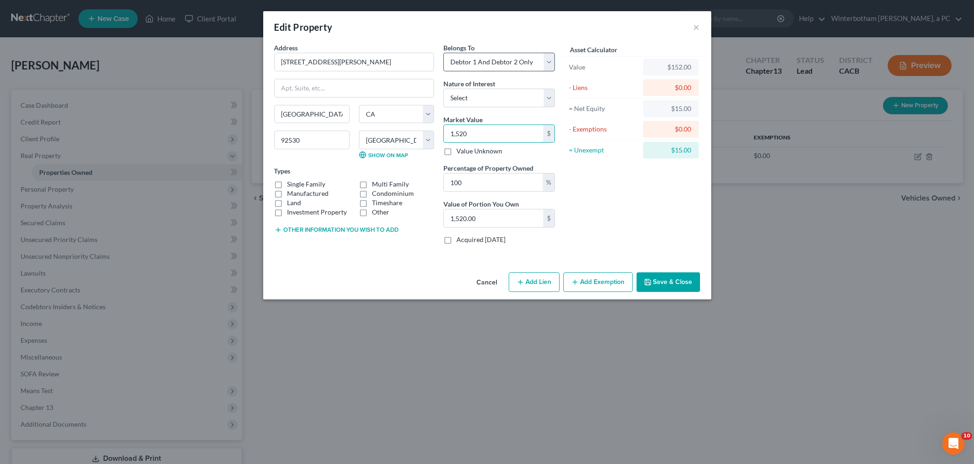
type input "15,201.00"
type input "15,2019"
type input "152,019.00"
click at [288, 195] on label "Manufactured" at bounding box center [309, 193] width 42 height 9
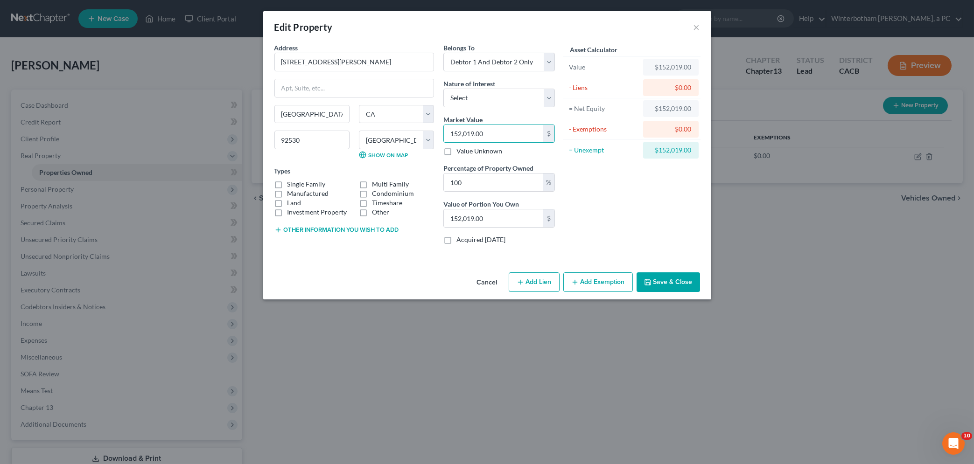
click at [291, 195] on input "Manufactured" at bounding box center [294, 192] width 6 height 6
checkbox input "true"
click at [672, 283] on button "Save & Close" at bounding box center [668, 283] width 63 height 20
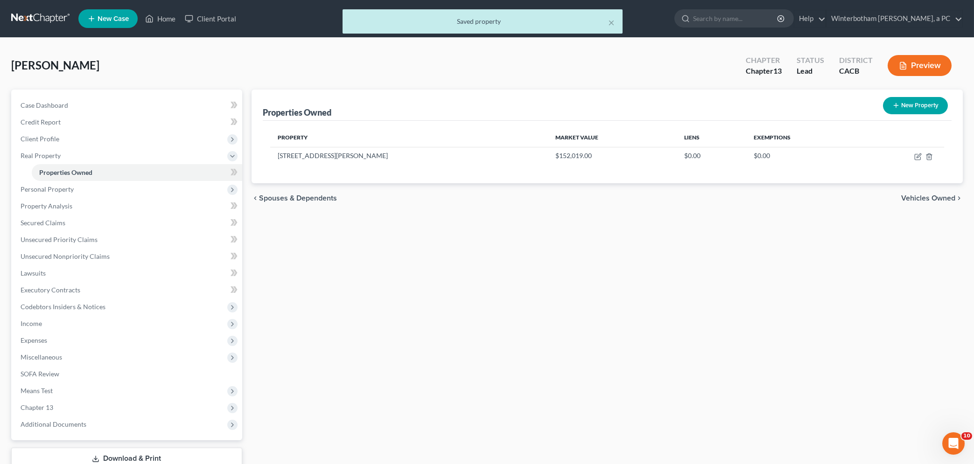
click at [919, 198] on span "Vehicles Owned" at bounding box center [928, 198] width 54 height 7
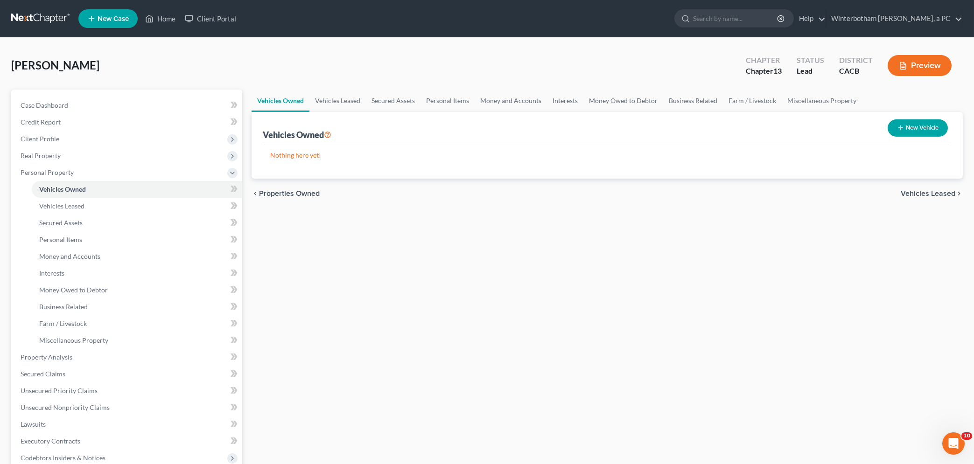
click at [492, 237] on div "Vehicles Owned Vehicles Leased Secured Assets Personal Items Money and Accounts…" at bounding box center [607, 356] width 721 height 532
click at [912, 127] on button "New Vehicle" at bounding box center [918, 128] width 60 height 17
select select "0"
select select "2"
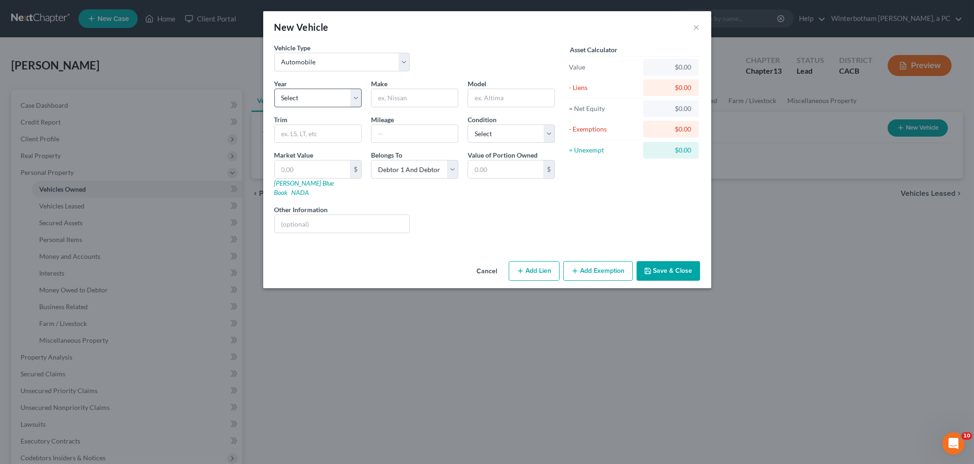
click at [494, 351] on div "New Vehicle × Vehicle Type Select Automobile Truck Trailer Watercraft Aircraft …" at bounding box center [487, 232] width 974 height 464
click at [274, 89] on select "Select 2026 2025 2024 2023 2022 2021 2020 2019 2018 2017 2016 2015 2014 2013 20…" at bounding box center [317, 98] width 87 height 19
select select "14"
click option "2012" at bounding box center [0, 0] width 0 height 0
click at [411, 90] on input "text" at bounding box center [415, 98] width 86 height 18
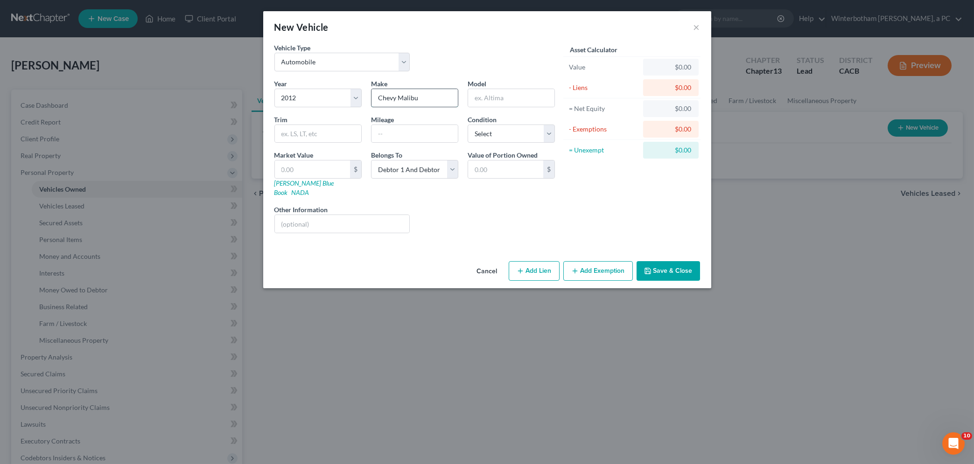
type input "Chevy Malibu"
type input "Malibu"
click at [669, 261] on button "Save & Close" at bounding box center [668, 271] width 63 height 20
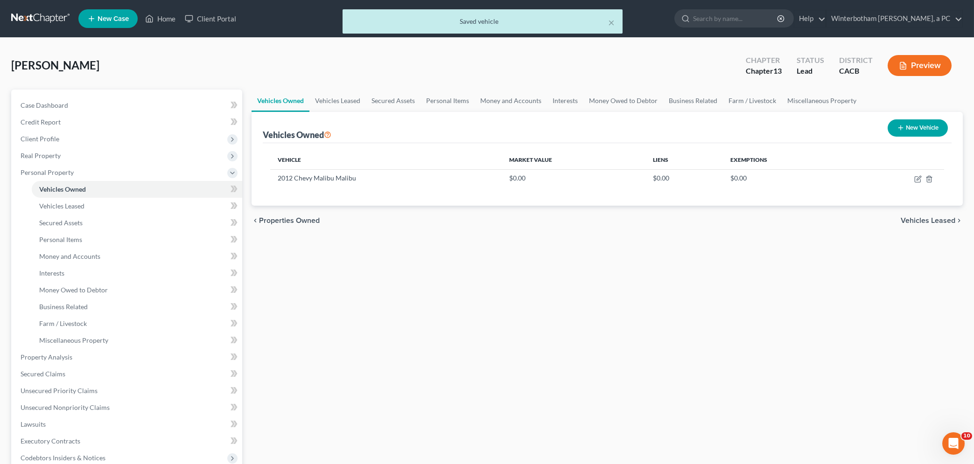
scroll to position [191, 0]
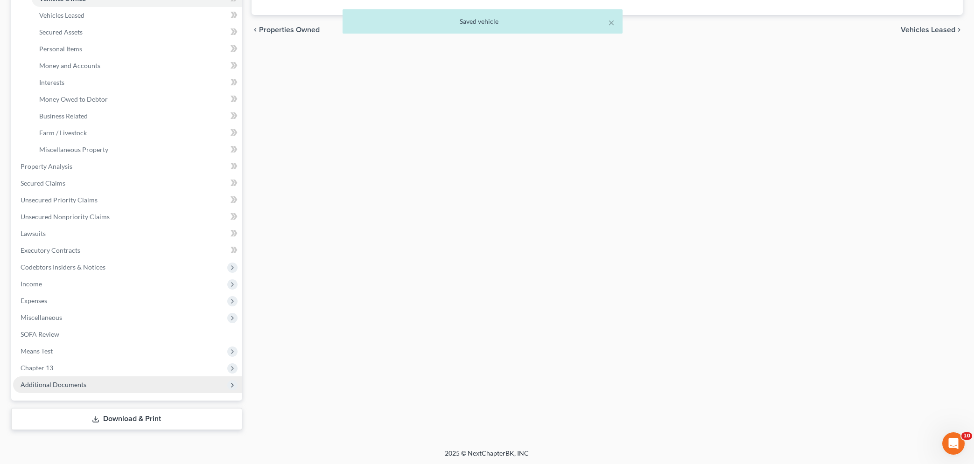
click at [59, 387] on span "Additional Documents" at bounding box center [54, 385] width 66 height 8
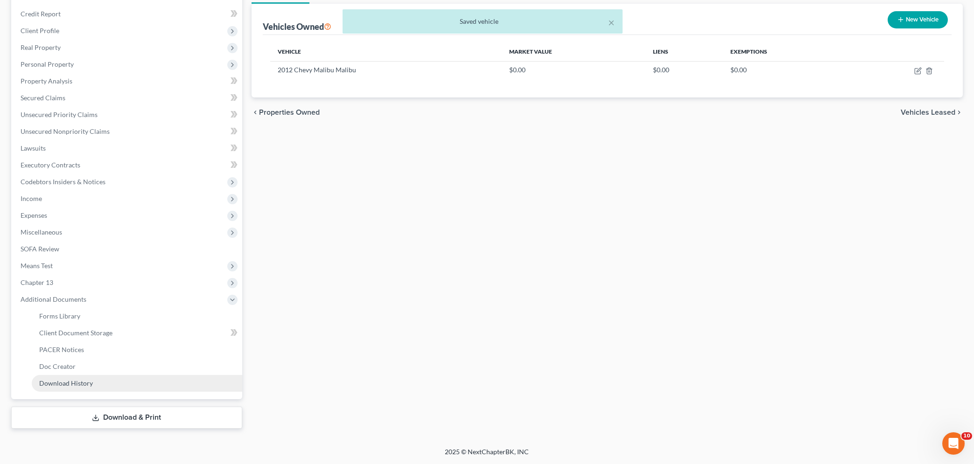
scroll to position [107, 0]
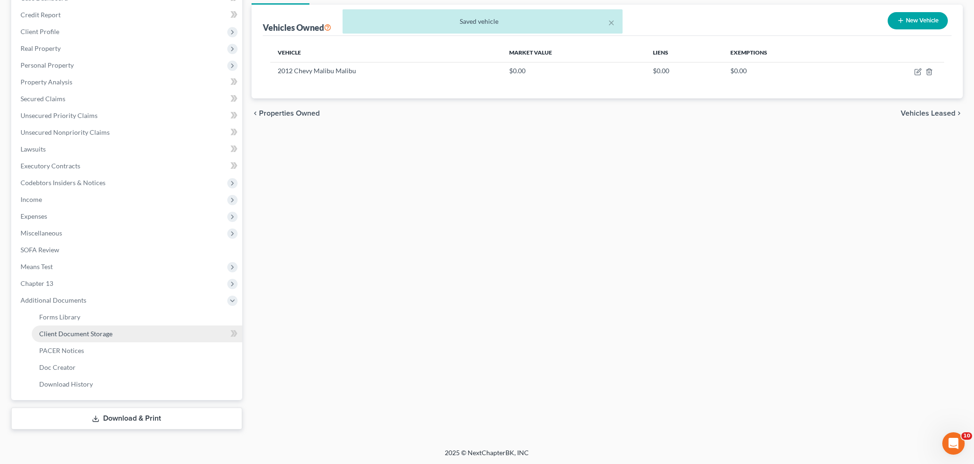
click at [70, 334] on span "Client Document Storage" at bounding box center [75, 334] width 73 height 8
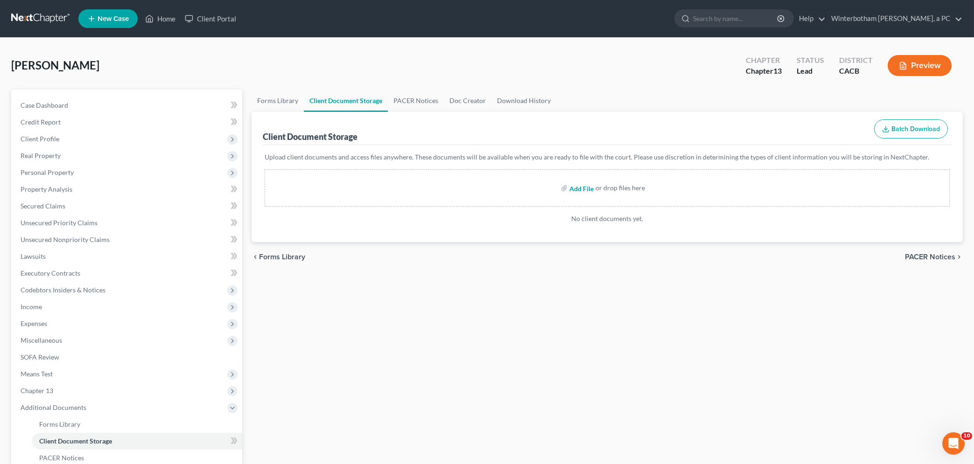
click at [576, 187] on input "file" at bounding box center [581, 188] width 22 height 17
type input "C:\fakepath\2012 Chevrolet Malibu LTZ Sedan 4D Trade In Values _ [PERSON_NAME] …"
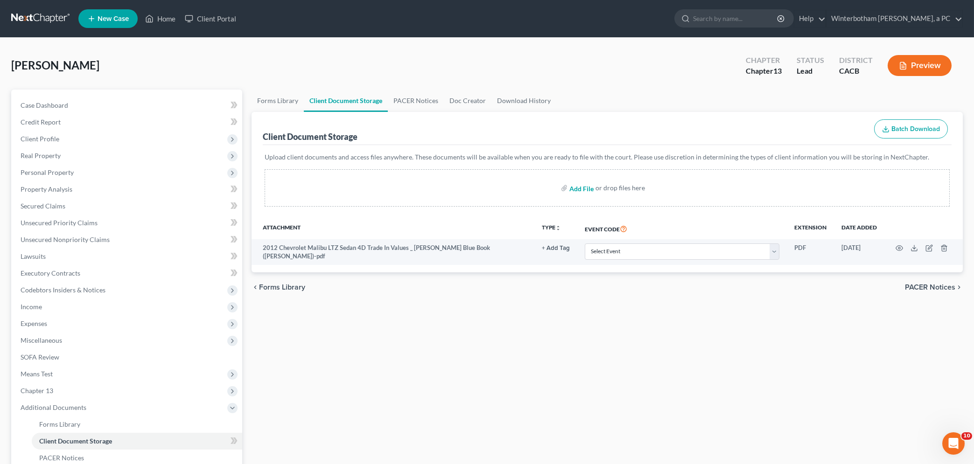
click at [582, 188] on input "file" at bounding box center [581, 188] width 22 height 17
type input "C:\fakepath\2014 BMW X1 sDrive28i Sport Utility 4D Trade In Values _ [PERSON_NA…"
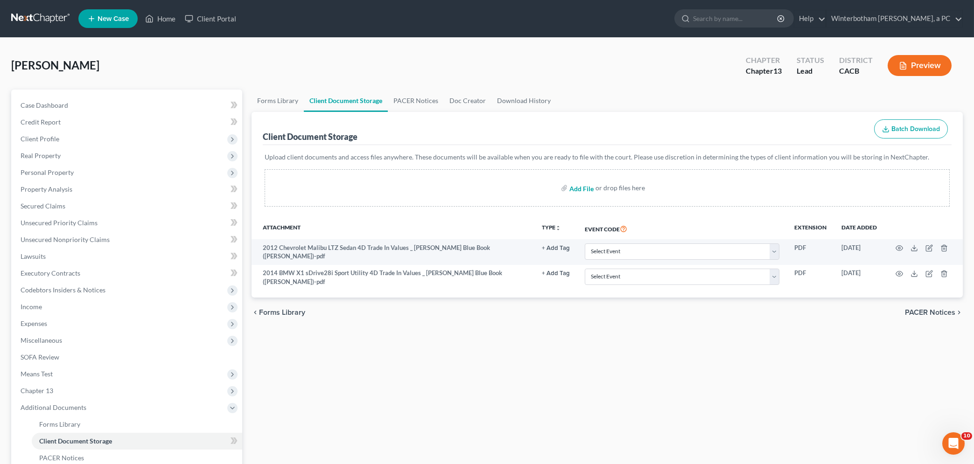
click at [574, 191] on input "file" at bounding box center [581, 188] width 22 height 17
type input "C:\fakepath\2023 Hyundai Kona_ [PERSON_NAME] Blue Book ([PERSON_NAME]).pdf"
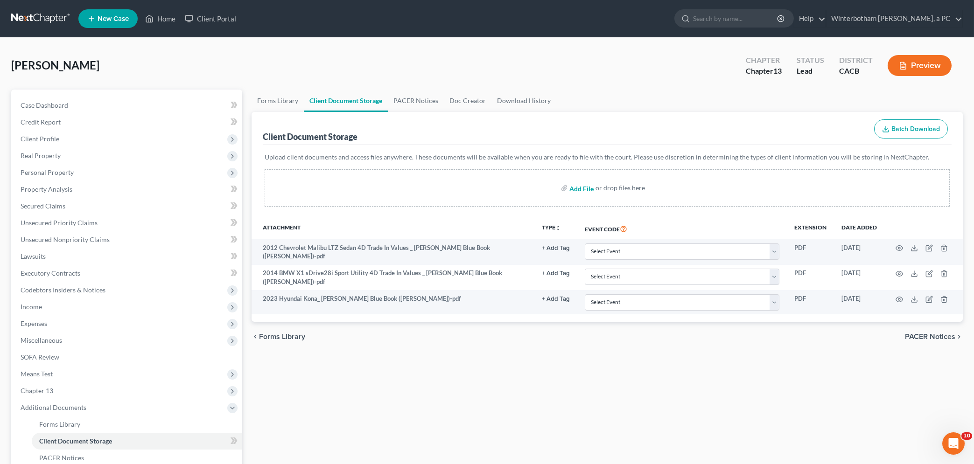
click at [576, 188] on input "file" at bounding box center [581, 188] width 22 height 17
type input "C:\fakepath\Redfin Home Value Estimator ([PERSON_NAME]).pdf"
click at [577, 188] on input "file" at bounding box center [581, 188] width 22 height 17
type input "C:\fakepath\Certificate of Credit Counseling - credit.counseling.cert.[PERSON_N…"
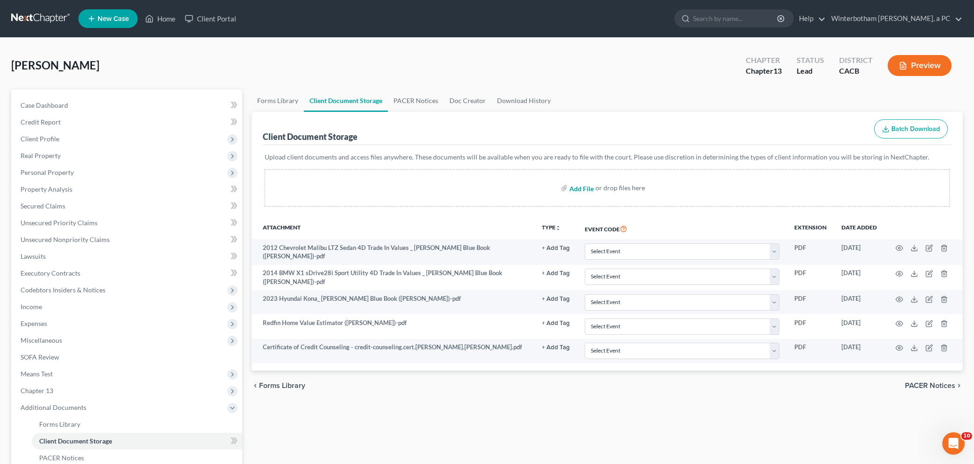
click at [584, 189] on input "file" at bounding box center [581, 188] width 22 height 17
type input "C:\fakepath\Certificate of Credit Counseling - credit.counseling.cert.[PERSON_N…"
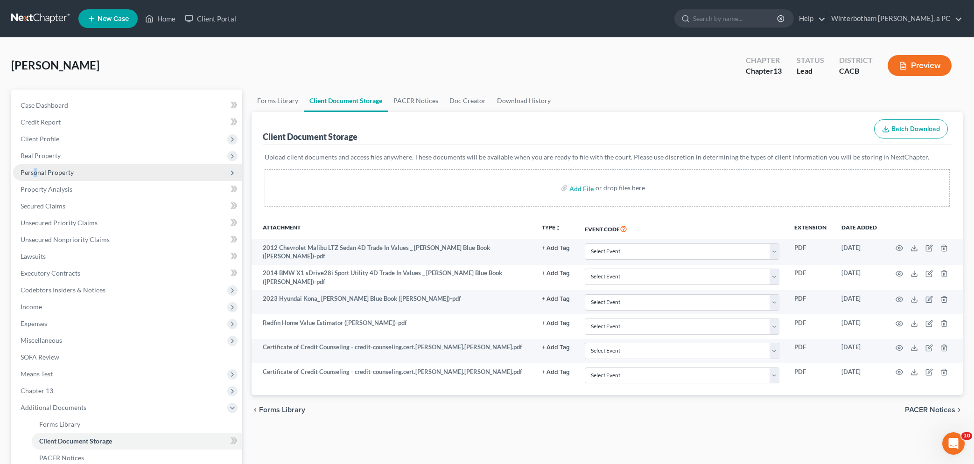
click at [36, 169] on span "Personal Property" at bounding box center [47, 173] width 53 height 8
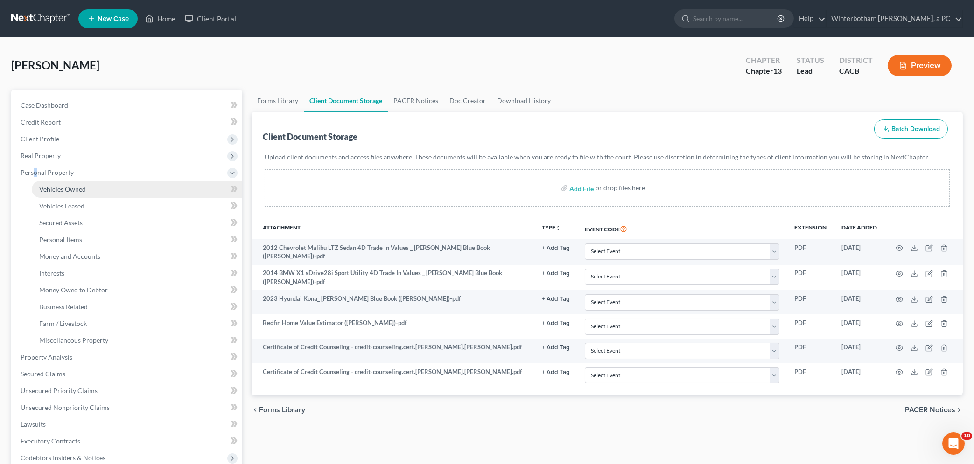
drag, startPoint x: 64, startPoint y: 187, endPoint x: 134, endPoint y: 184, distance: 70.1
click at [64, 188] on span "Vehicles Owned" at bounding box center [62, 189] width 47 height 8
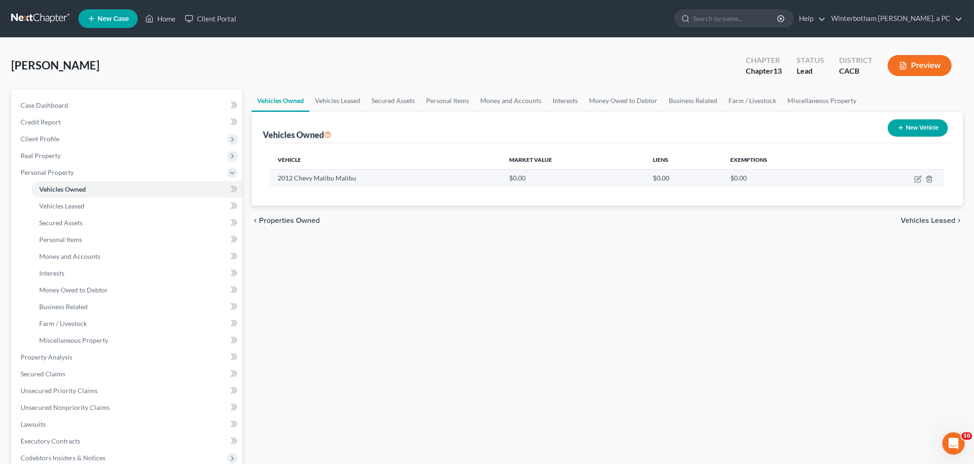
click at [309, 177] on td "2012 Chevy Malibu Malibu" at bounding box center [386, 178] width 232 height 18
click at [919, 178] on icon "button" at bounding box center [918, 179] width 7 height 7
select select "0"
select select "14"
select select "2"
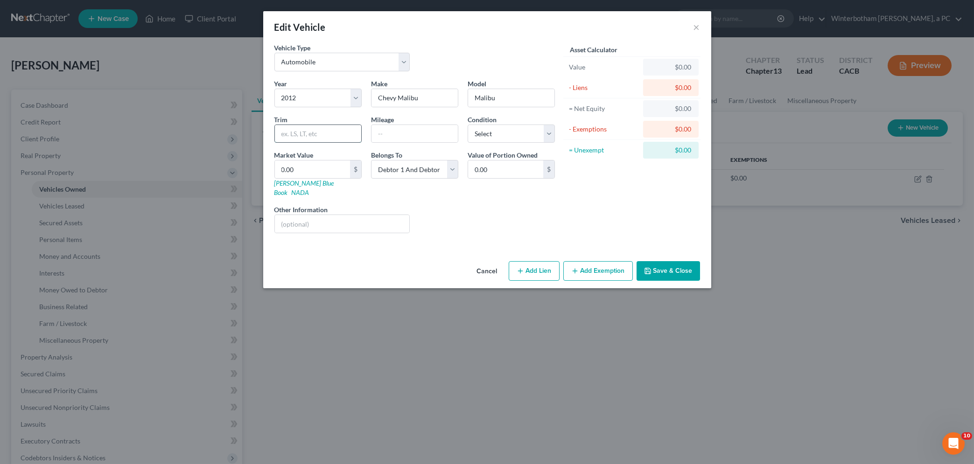
click at [304, 137] on input "text" at bounding box center [318, 134] width 86 height 18
click at [435, 338] on div "Edit Vehicle × Vehicle Type Select Automobile Truck Trailer Watercraft Aircraft…" at bounding box center [487, 232] width 974 height 464
click at [481, 262] on button "Cancel" at bounding box center [487, 271] width 35 height 19
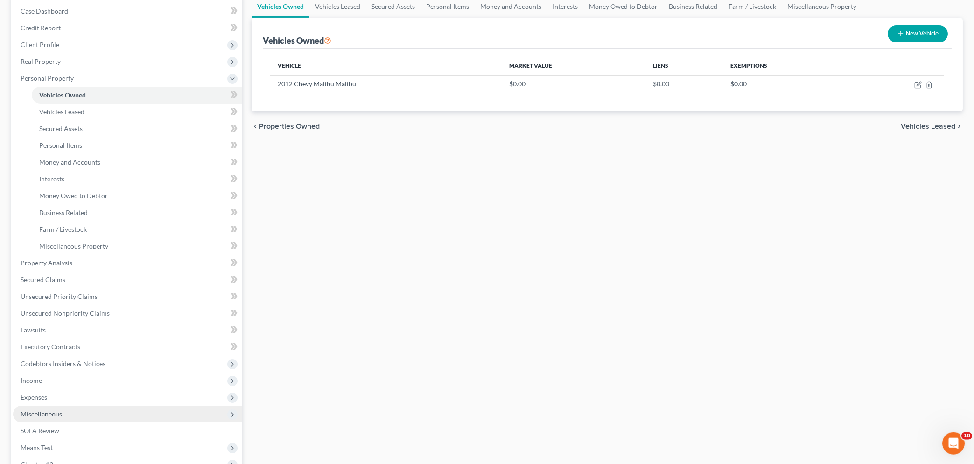
scroll to position [150, 0]
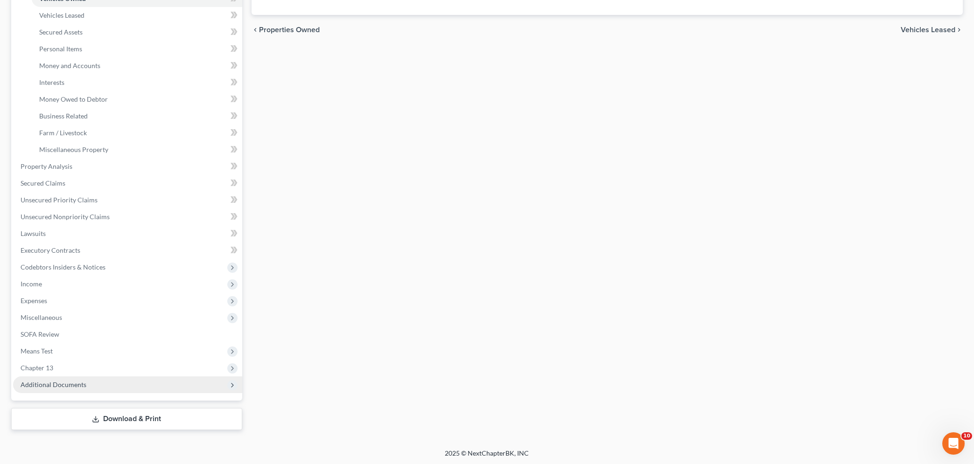
click at [33, 384] on span "Additional Documents" at bounding box center [54, 385] width 66 height 8
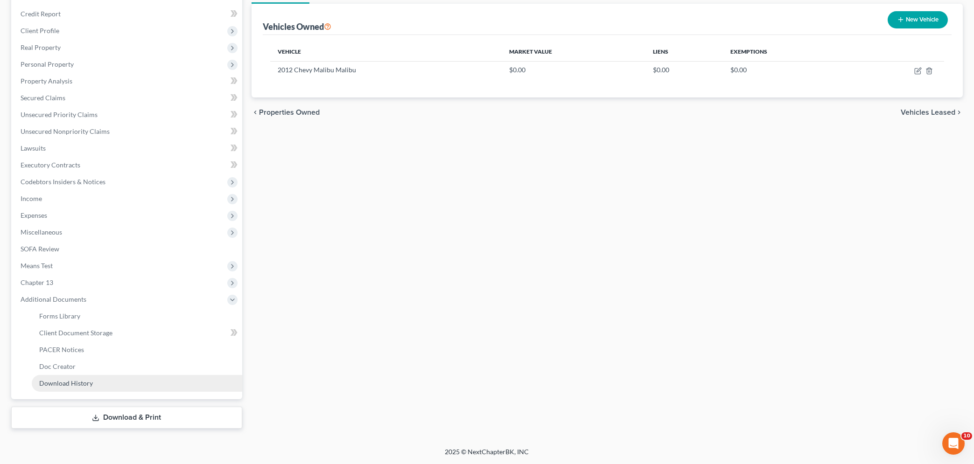
scroll to position [107, 0]
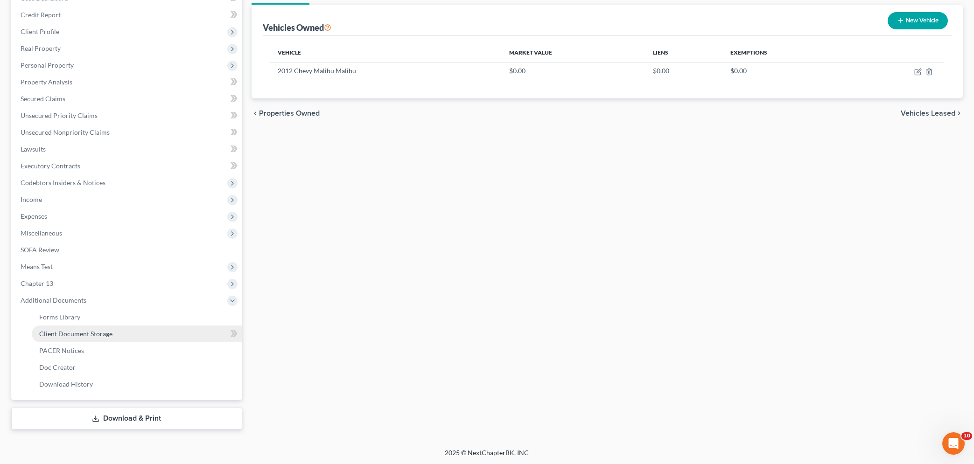
click at [54, 336] on span "Client Document Storage" at bounding box center [75, 334] width 73 height 8
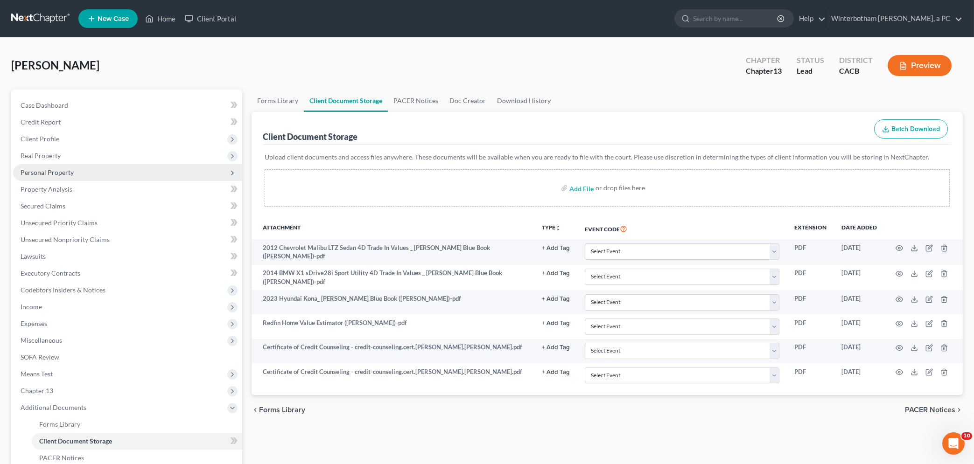
drag, startPoint x: 33, startPoint y: 171, endPoint x: 195, endPoint y: 170, distance: 162.5
click at [33, 171] on span "Personal Property" at bounding box center [47, 173] width 53 height 8
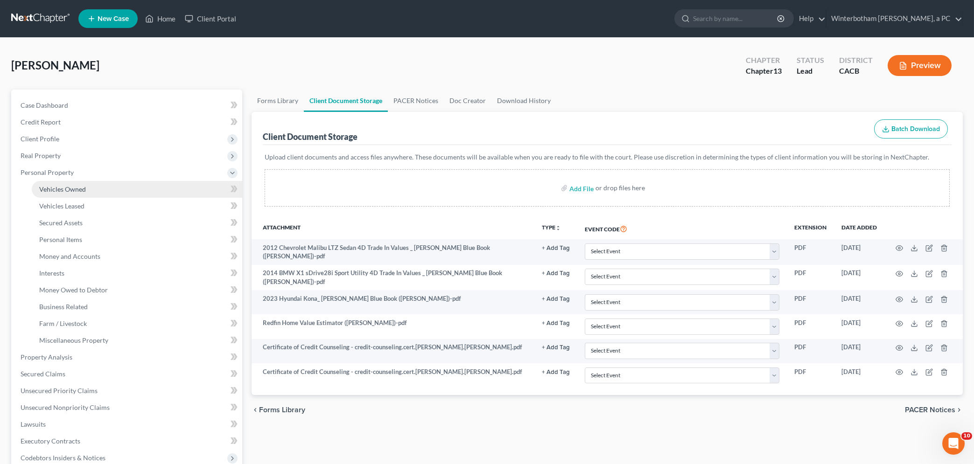
click at [55, 188] on span "Vehicles Owned" at bounding box center [62, 189] width 47 height 8
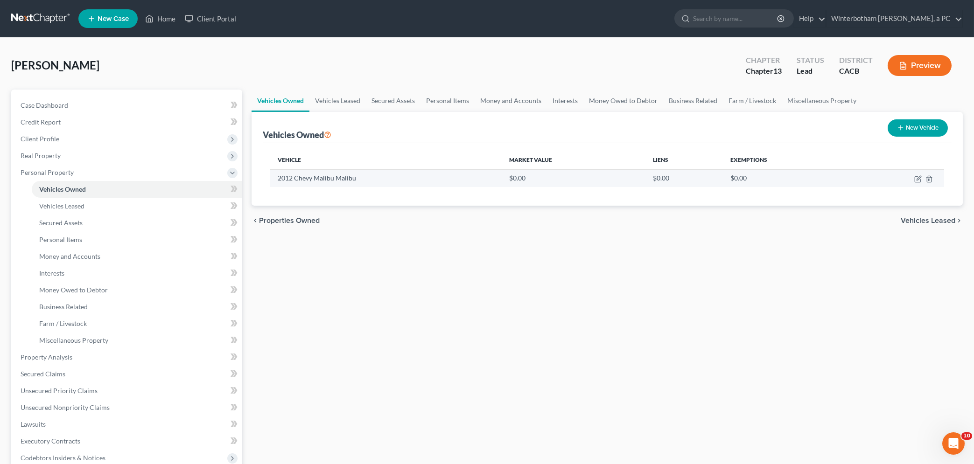
click at [337, 176] on td "2012 Chevy Malibu Malibu" at bounding box center [386, 178] width 232 height 18
click at [921, 178] on icon "button" at bounding box center [918, 179] width 7 height 7
select select "0"
select select "14"
select select "2"
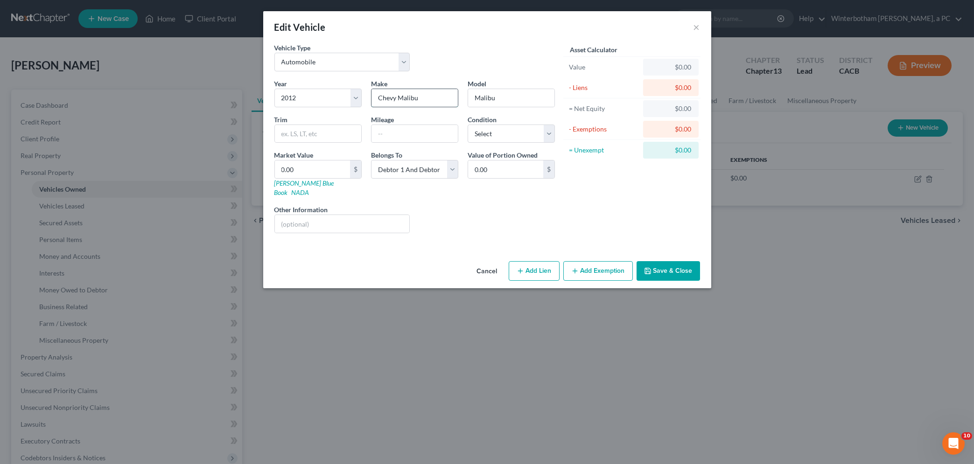
click at [429, 99] on input "Chevy Malibu" at bounding box center [415, 98] width 86 height 18
type input "Chevy"
click at [325, 134] on input "text" at bounding box center [318, 134] width 86 height 18
type input "LTZ"
type input "2530000"
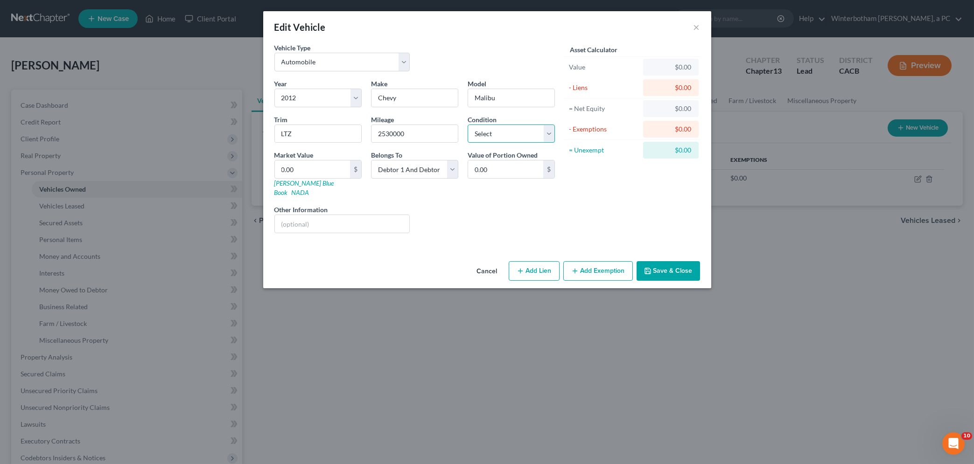
click at [468, 125] on select "Select Excellent Very Good Good Fair Poor" at bounding box center [511, 134] width 87 height 19
select select "2"
click option "Good" at bounding box center [0, 0] width 0 height 0
click at [318, 167] on input "0.00" at bounding box center [312, 170] width 75 height 18
type input "3"
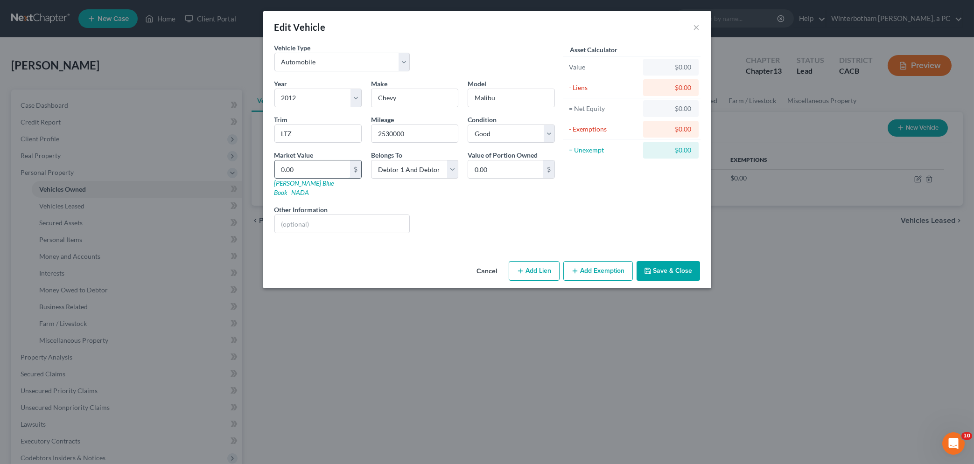
type input "3.00"
type input "30"
type input "30.00"
type input "300"
type input "300.00"
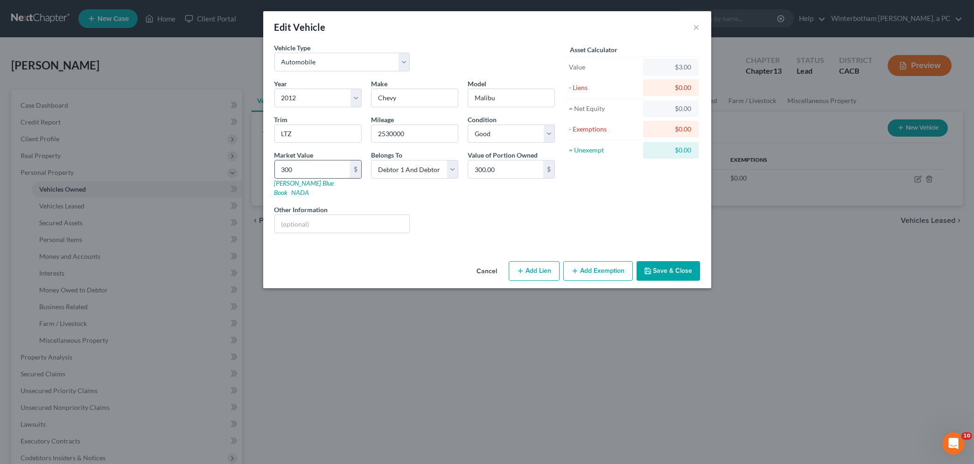
type input "3003"
type input "3,003.00"
type input "3,003"
click at [667, 261] on button "Save & Close" at bounding box center [668, 271] width 63 height 20
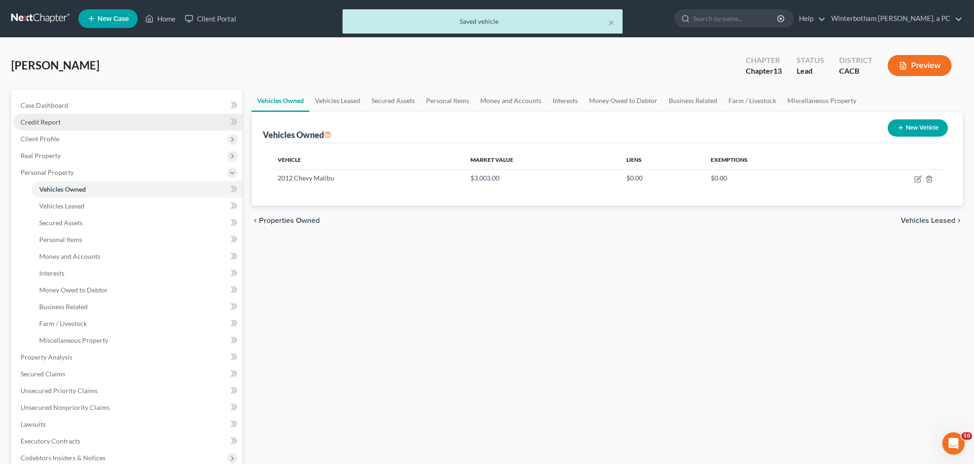
click at [41, 121] on span "Credit Report" at bounding box center [41, 122] width 40 height 8
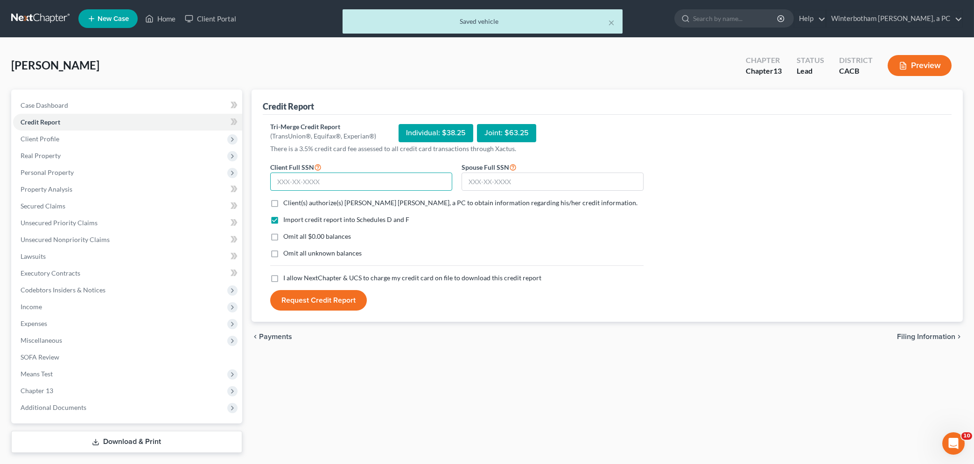
click at [316, 180] on input "text" at bounding box center [361, 182] width 182 height 19
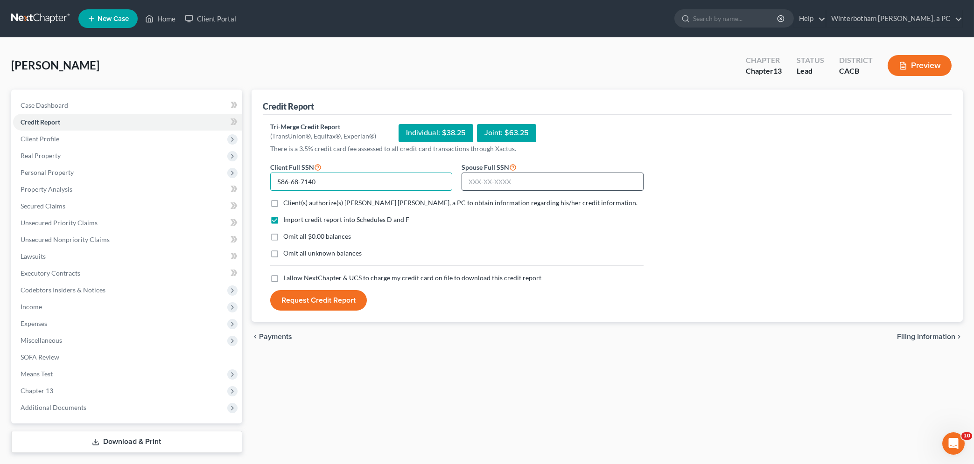
type input "586-68-7140"
click at [485, 182] on input "text" at bounding box center [553, 182] width 182 height 19
type input "354-59-0428"
click at [283, 204] on label "Client(s) authorize(s) [PERSON_NAME] [PERSON_NAME], a PC to obtain information …" at bounding box center [460, 202] width 354 height 9
click at [287, 204] on input "Client(s) authorize(s) [PERSON_NAME] [PERSON_NAME], a PC to obtain information …" at bounding box center [290, 201] width 6 height 6
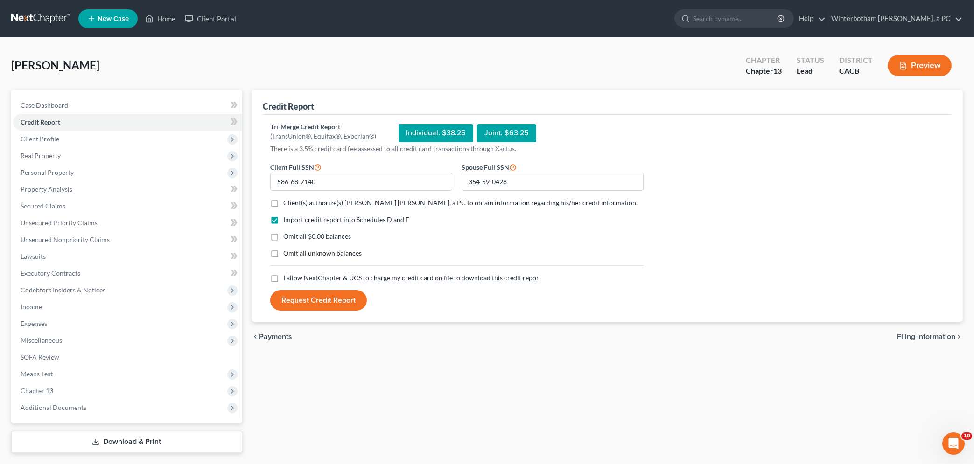
checkbox input "true"
click at [283, 238] on label "Omit all $0.00 balances" at bounding box center [317, 236] width 68 height 9
click at [287, 238] on input "Omit all $0.00 balances" at bounding box center [290, 235] width 6 height 6
checkbox input "true"
click at [283, 253] on label "Omit all unknown balances" at bounding box center [322, 253] width 78 height 9
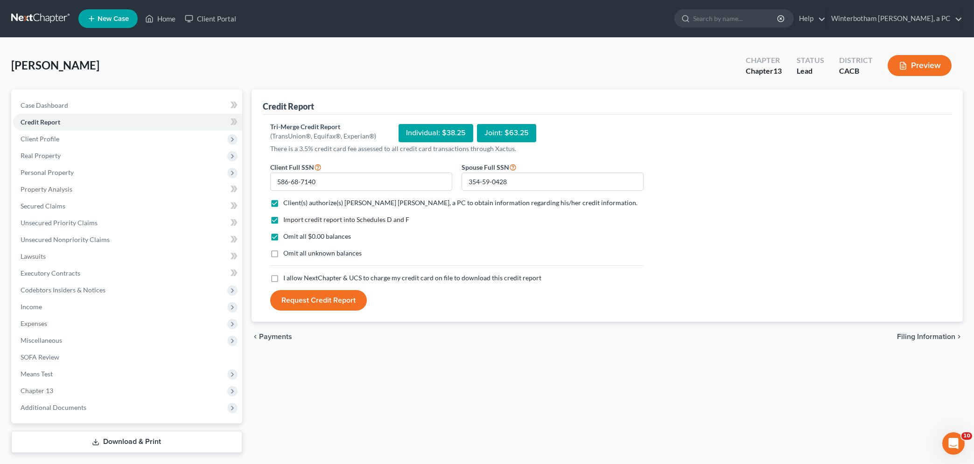
click at [287, 253] on input "Omit all unknown balances" at bounding box center [290, 252] width 6 height 6
checkbox input "true"
click at [283, 279] on label "I allow NextChapter & UCS to charge my credit card on file to download this cre…" at bounding box center [412, 278] width 258 height 9
click at [287, 279] on input "I allow NextChapter & UCS to charge my credit card on file to download this cre…" at bounding box center [290, 277] width 6 height 6
checkbox input "true"
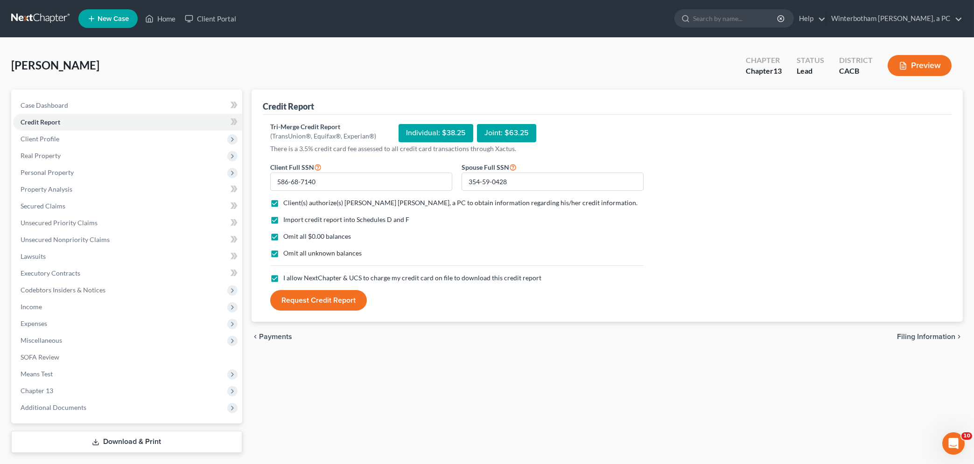
click at [296, 300] on button "Request Credit Report" at bounding box center [318, 300] width 97 height 21
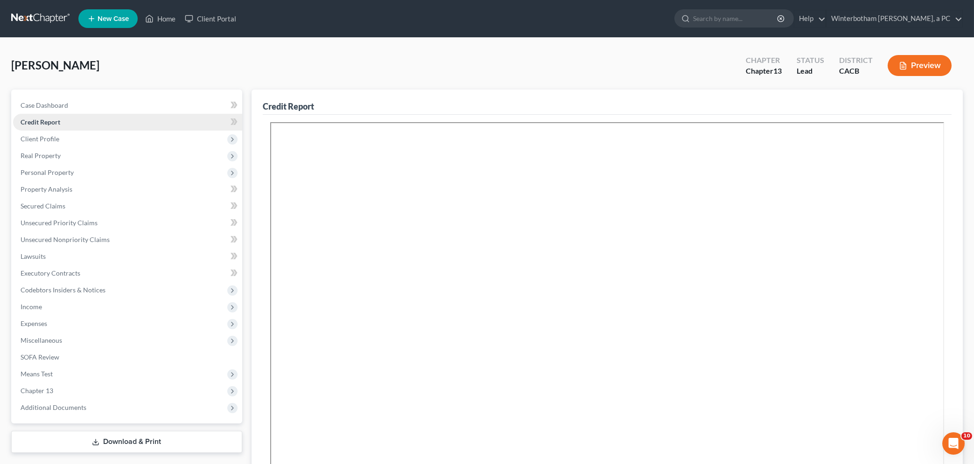
click at [47, 124] on span "Credit Report" at bounding box center [41, 122] width 40 height 8
click at [49, 167] on span "Personal Property" at bounding box center [127, 172] width 229 height 17
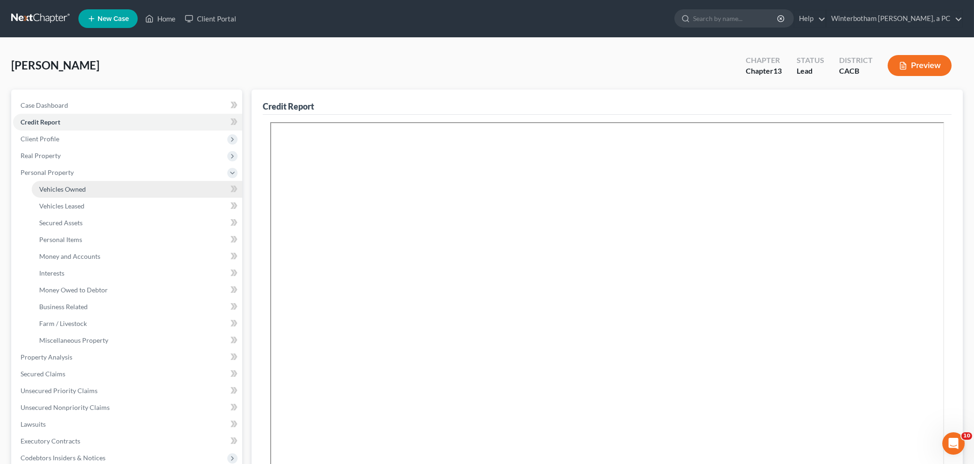
click at [67, 187] on span "Vehicles Owned" at bounding box center [62, 189] width 47 height 8
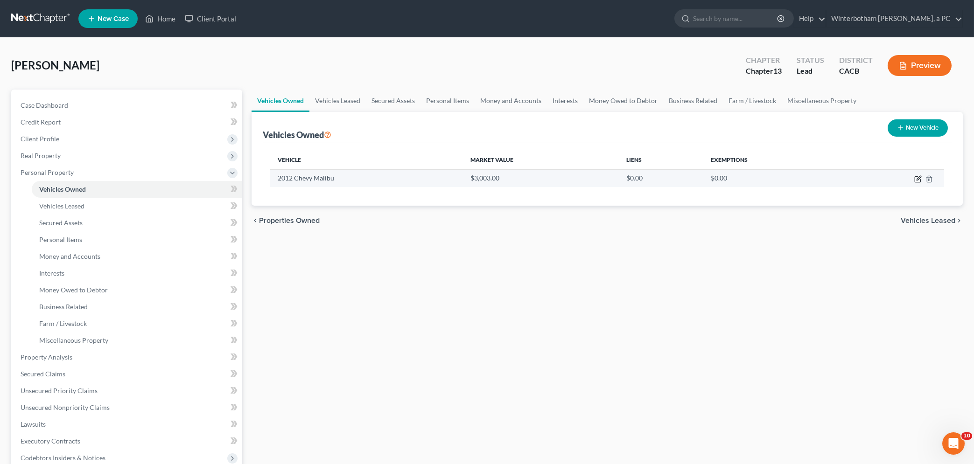
click at [919, 179] on icon "button" at bounding box center [918, 179] width 7 height 7
select select "0"
select select "14"
select select "2"
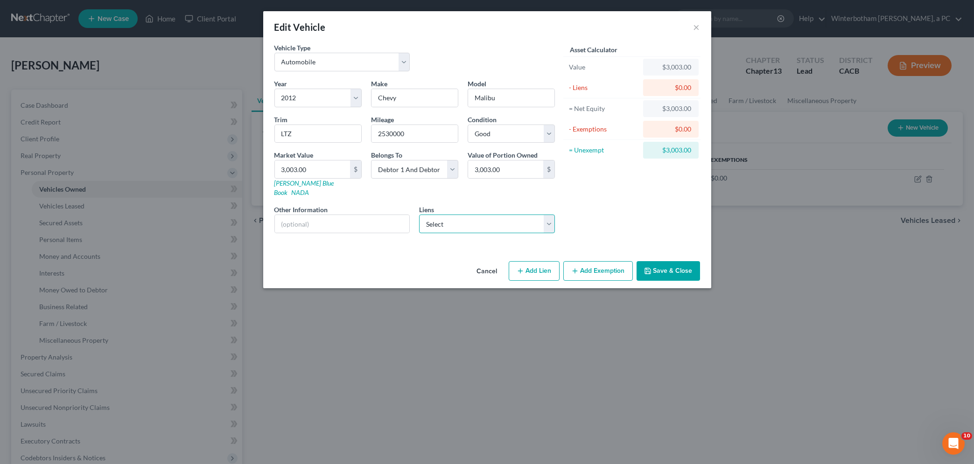
click at [419, 215] on select "Select 21st Mortgage Corp - $119,607.00 Cap One Auto - $21,775.00 Lendmark - $1…" at bounding box center [487, 224] width 136 height 19
select select "2"
click option "Lendmark - $12,167.00" at bounding box center [0, 0] width 0 height 0
select select "10"
select select "2"
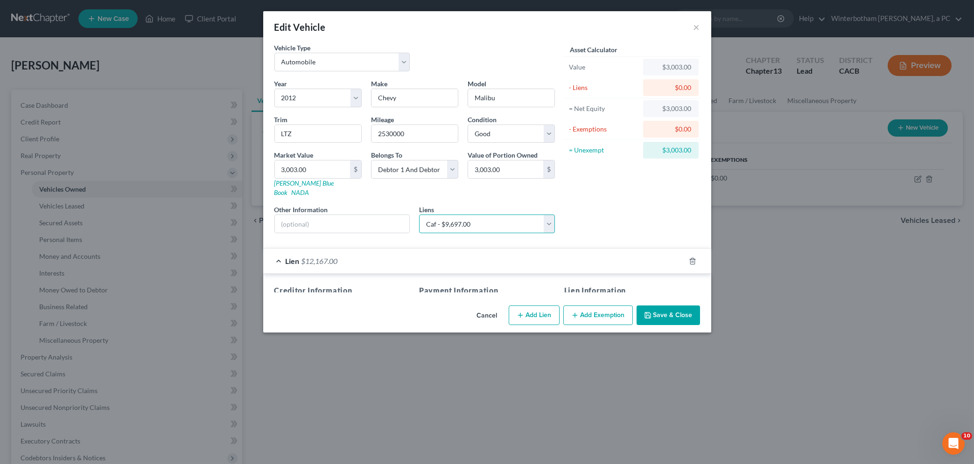
select select
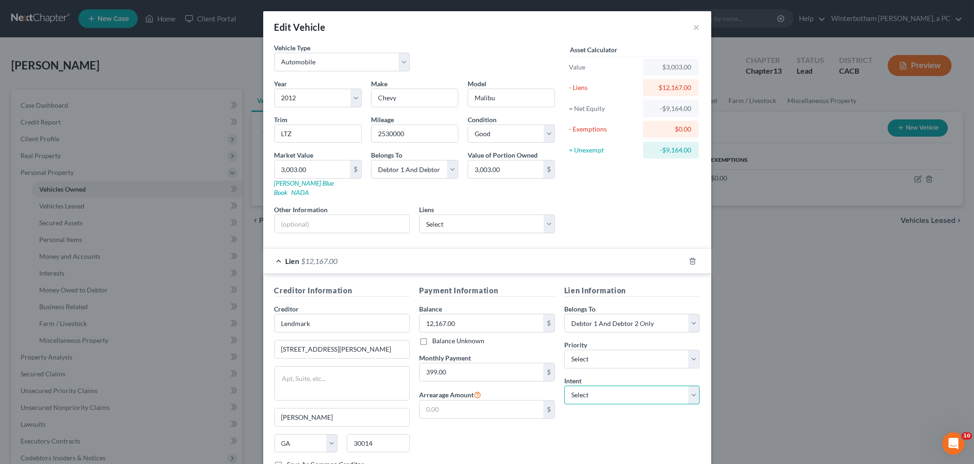
click at [564, 386] on select "Select Surrender Redeem Reaffirm Avoid Other" at bounding box center [632, 395] width 136 height 19
select select "4"
click option "Other" at bounding box center [0, 0] width 0 height 0
click at [589, 424] on input "text" at bounding box center [632, 431] width 136 height 19
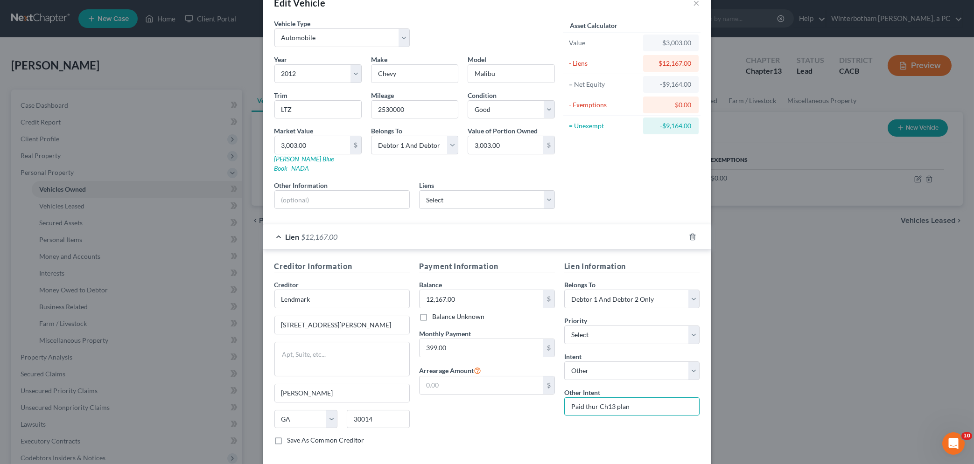
scroll to position [63, 0]
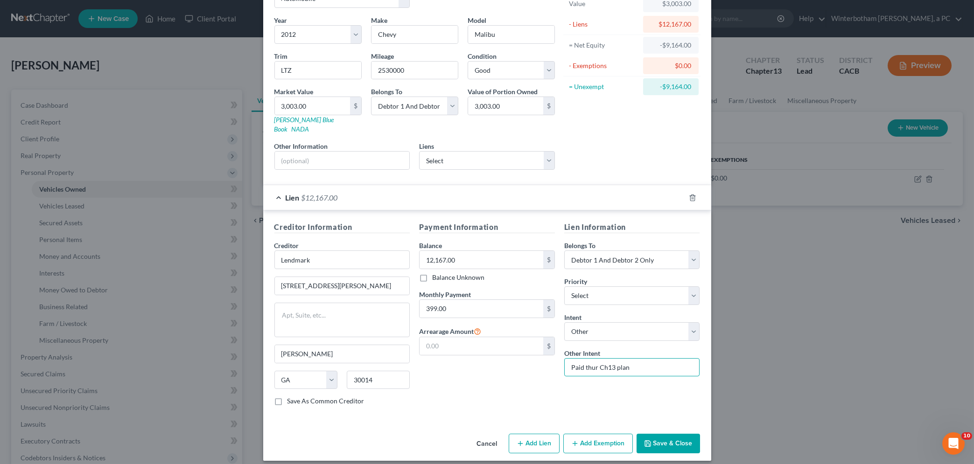
type input "Paid thur Ch13 plan"
click at [667, 436] on button "Save & Close" at bounding box center [668, 444] width 63 height 20
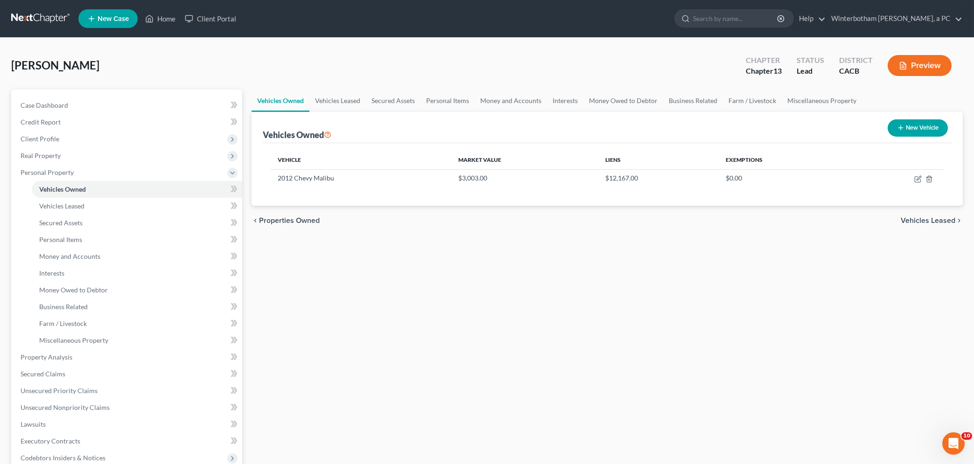
click at [915, 134] on button "New Vehicle" at bounding box center [918, 128] width 60 height 17
select select "0"
select select "2"
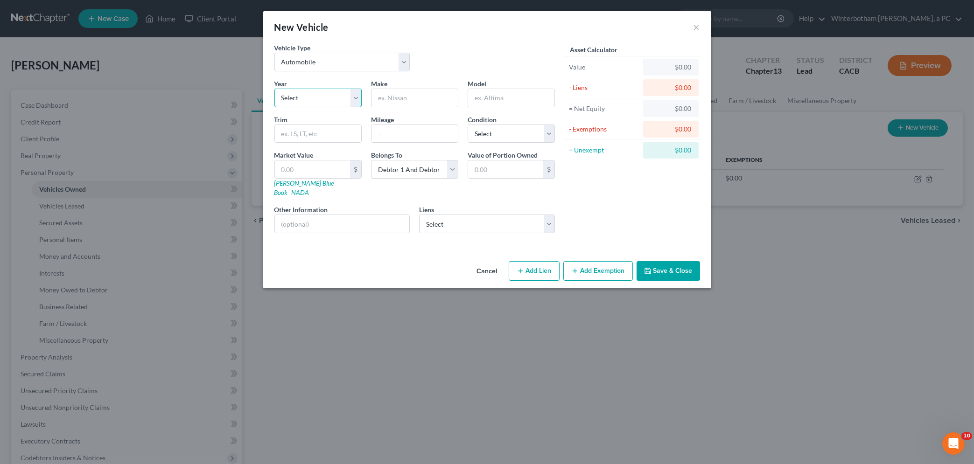
click at [274, 89] on select "Select 2026 2025 2024 2023 2022 2021 2020 2019 2018 2017 2016 2015 2014 2013 20…" at bounding box center [317, 98] width 87 height 19
select select "12"
click option "2014" at bounding box center [0, 0] width 0 height 0
click at [415, 98] on input "text" at bounding box center [415, 98] width 86 height 18
type input "BMW"
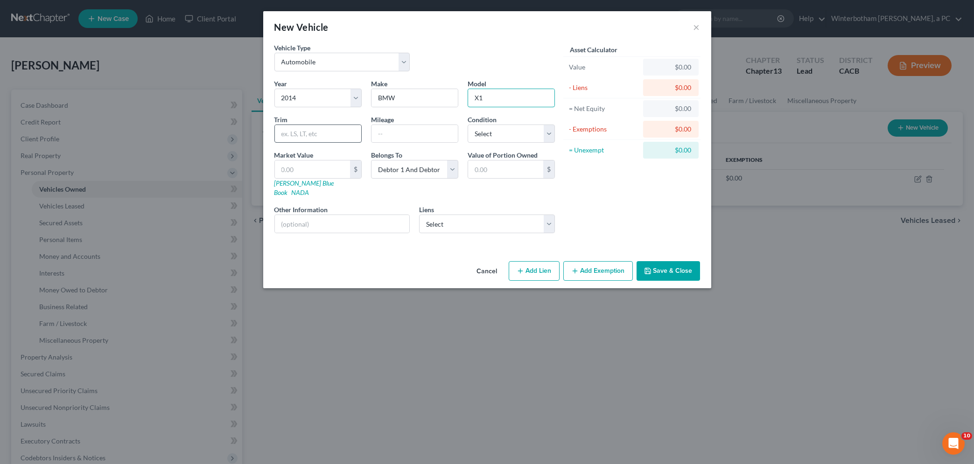
type input "X1"
click at [339, 139] on input "text" at bounding box center [318, 134] width 86 height 18
type input "Sdr28i"
type input "126200"
click at [468, 125] on select "Select Excellent Very Good Good Fair Poor" at bounding box center [511, 134] width 87 height 19
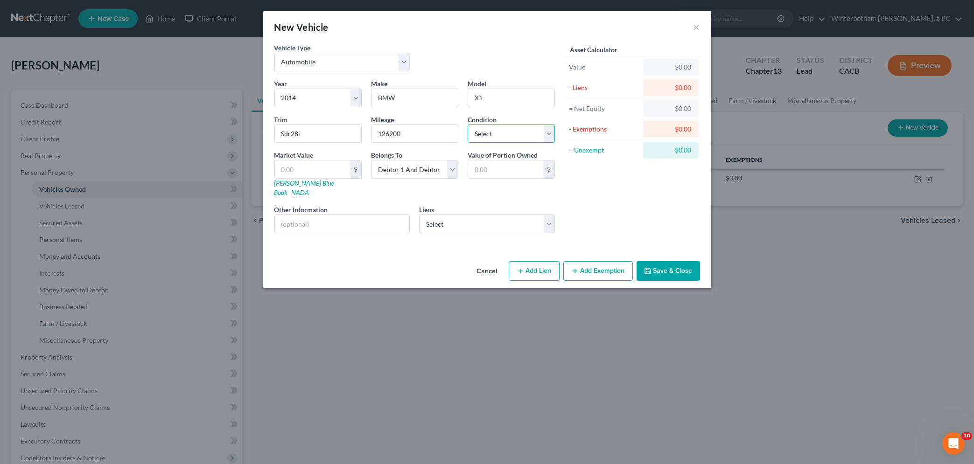
select select "2"
click option "Good" at bounding box center [0, 0] width 0 height 0
click at [304, 172] on input "text" at bounding box center [312, 170] width 75 height 18
type input "4"
type input "4.00"
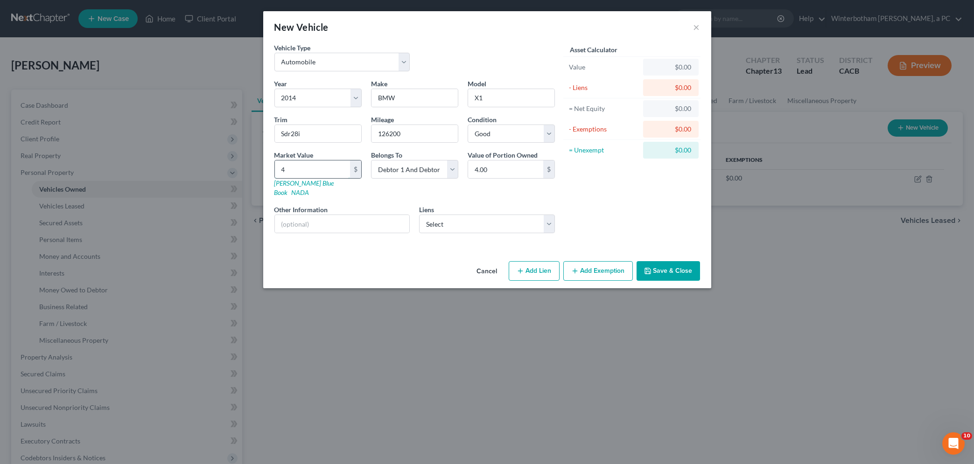
type input "47"
type input "47.00"
type input "472"
type input "472.00"
type input "4727"
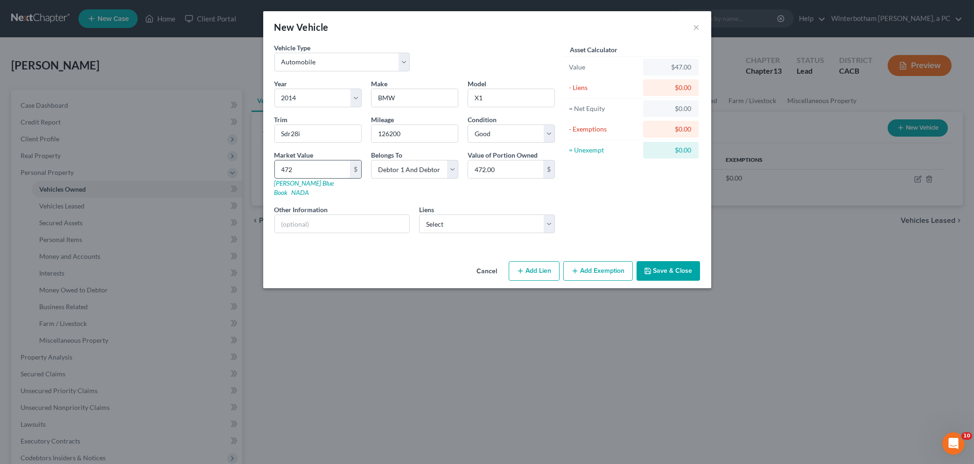
type input "4,727.00"
type input "4,727"
click at [419, 215] on select "Select 21st Mortgage Corp - $119,607.00 Cap One Auto - $21,775.00 Caf - $9,697.…" at bounding box center [487, 224] width 136 height 19
select select "2"
select select
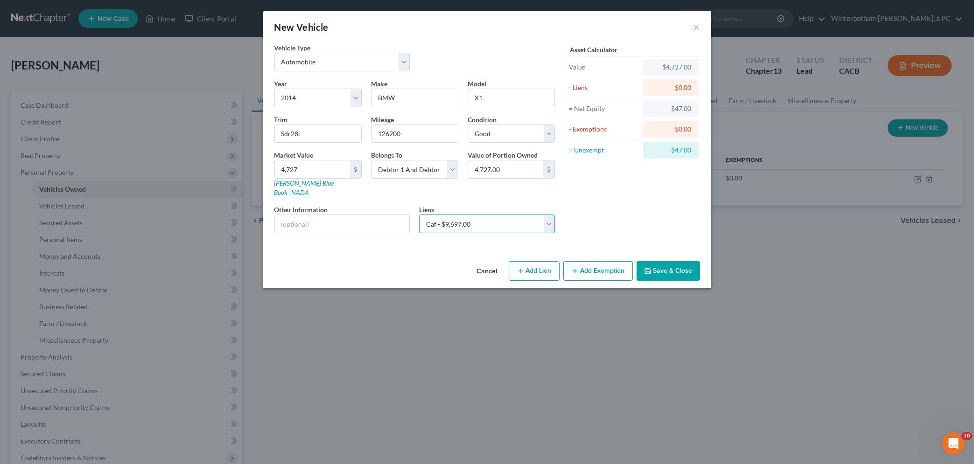
select select "10"
select select "0"
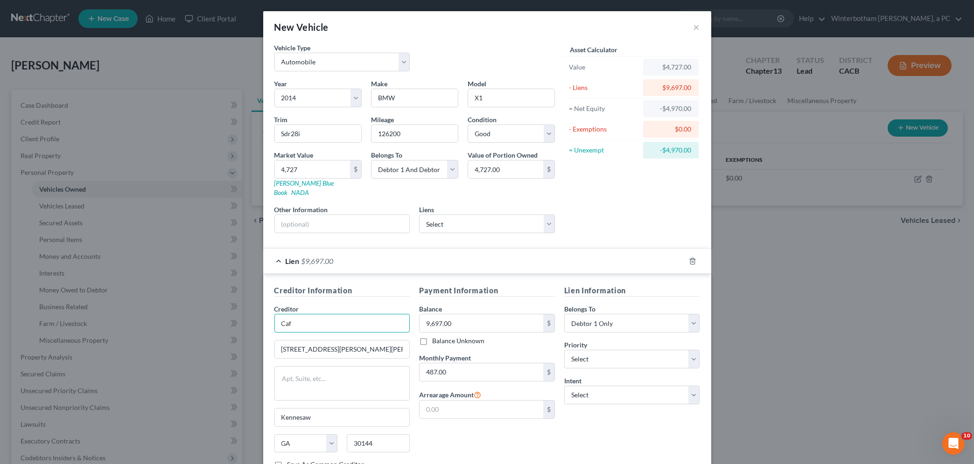
click at [307, 314] on input "Caf" at bounding box center [342, 323] width 136 height 19
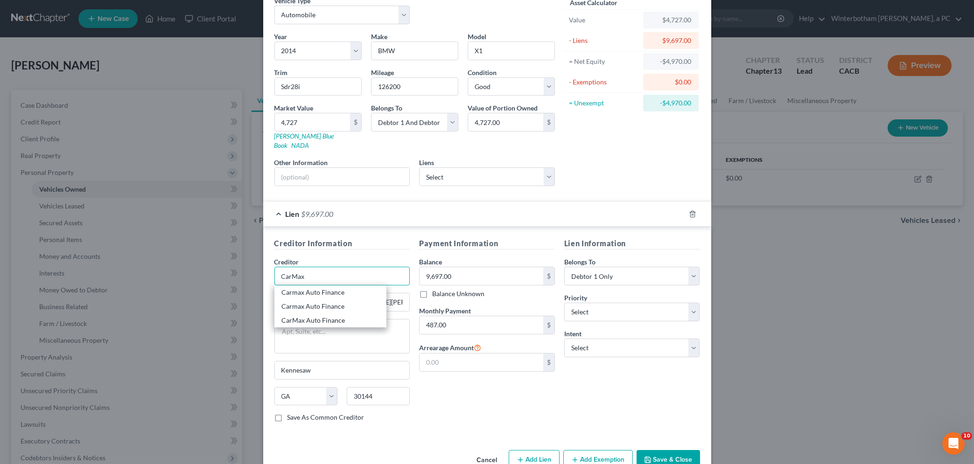
type input "CarMax"
click at [447, 401] on div "Payment Information Balance 9,697.00 $ Balance Unknown Balance Undetermined 9,6…" at bounding box center [487, 334] width 145 height 192
click at [312, 268] on input "CarMax" at bounding box center [342, 276] width 136 height 19
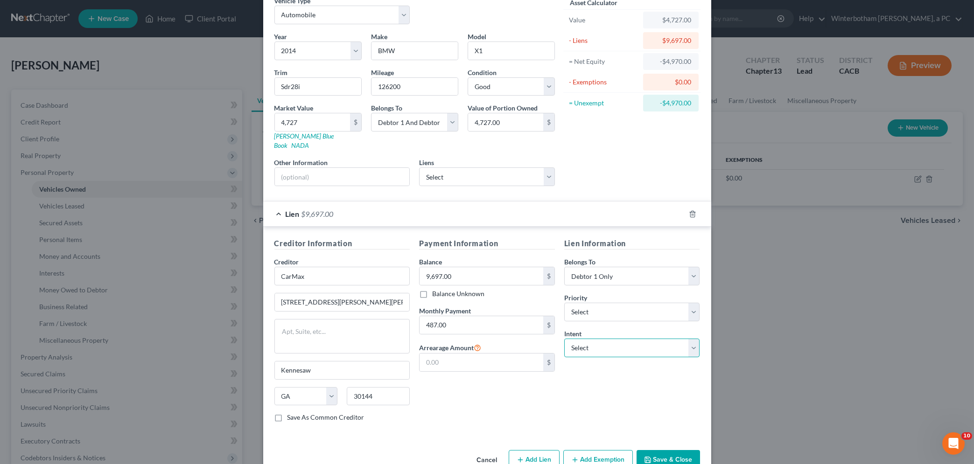
click at [564, 339] on select "Select Surrender Redeem Reaffirm Avoid Other" at bounding box center [632, 348] width 136 height 19
select select "4"
click option "Other" at bounding box center [0, 0] width 0 height 0
click at [582, 375] on input "text" at bounding box center [632, 384] width 136 height 19
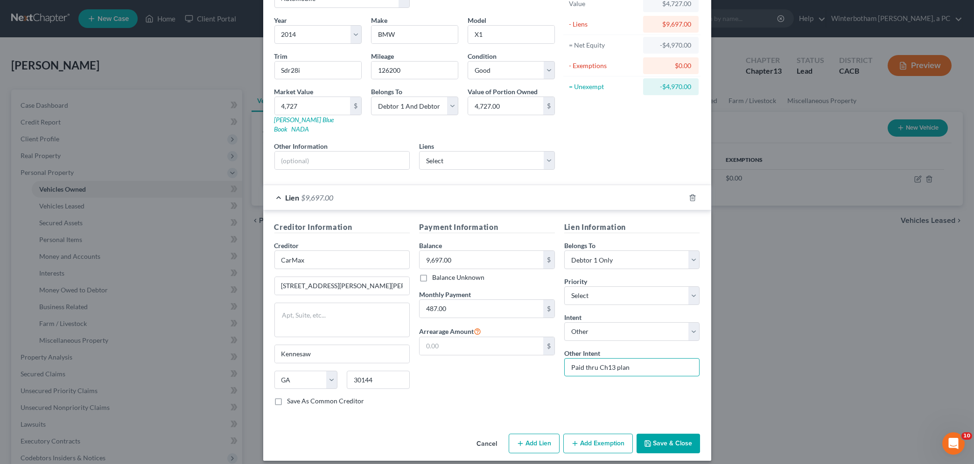
type input "Paid thru Ch13 plan"
click at [671, 439] on button "Save & Close" at bounding box center [668, 444] width 63 height 20
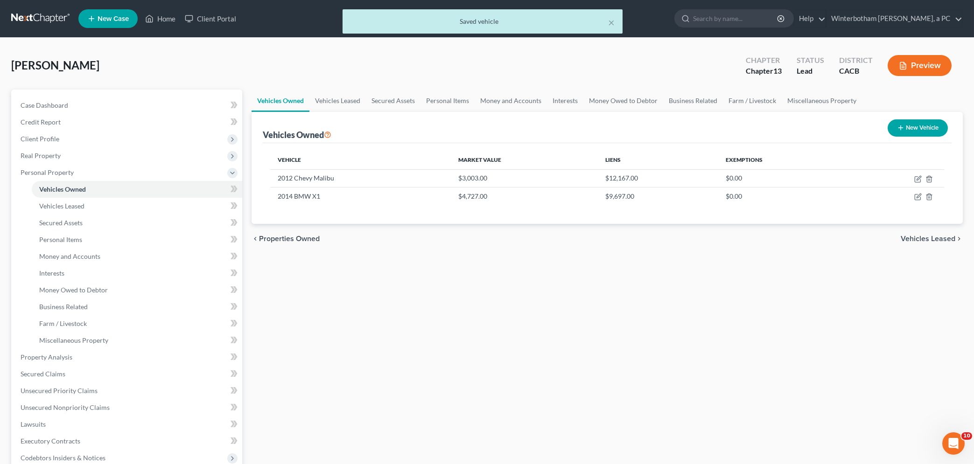
click at [907, 128] on button "New Vehicle" at bounding box center [918, 128] width 60 height 17
select select "0"
select select "2"
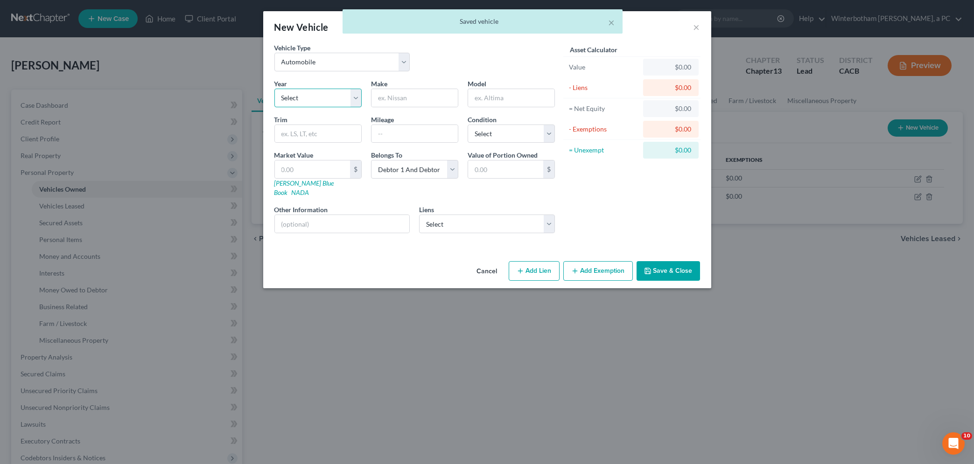
click at [274, 89] on select "Select 2026 2025 2024 2023 2022 2021 2020 2019 2018 2017 2016 2015 2014 2013 20…" at bounding box center [317, 98] width 87 height 19
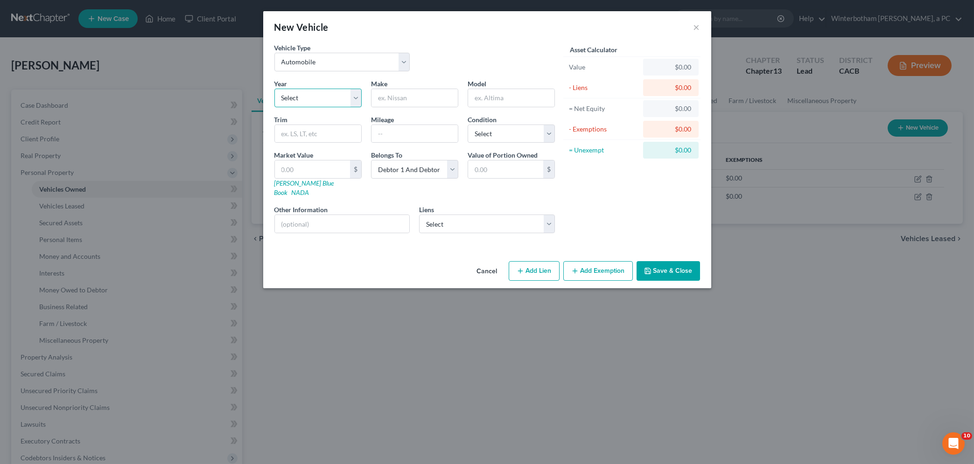
select select "3"
click option "2023" at bounding box center [0, 0] width 0 height 0
click at [394, 101] on input "text" at bounding box center [415, 98] width 86 height 18
type input "Hyundai"
type input "Kona"
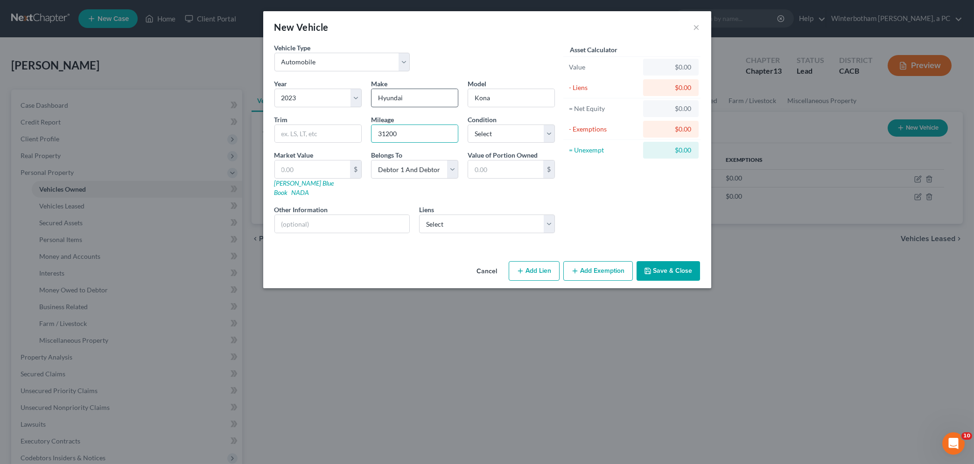
type input "31200"
click at [468, 125] on select "Select Excellent Very Good Good Fair Poor" at bounding box center [511, 134] width 87 height 19
select select "1"
click option "Very Good" at bounding box center [0, 0] width 0 height 0
click at [317, 166] on input "text" at bounding box center [312, 170] width 75 height 18
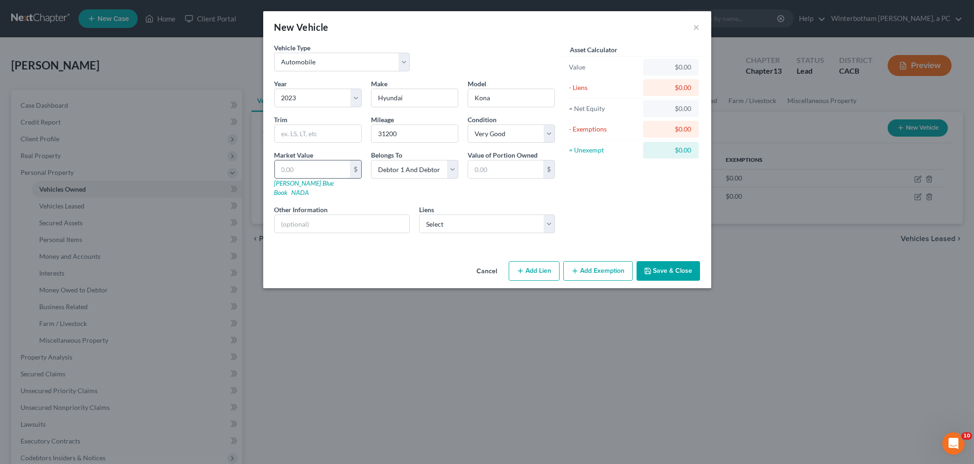
type input "1"
type input "1.00"
type input "16"
type input "16.00"
type input "162"
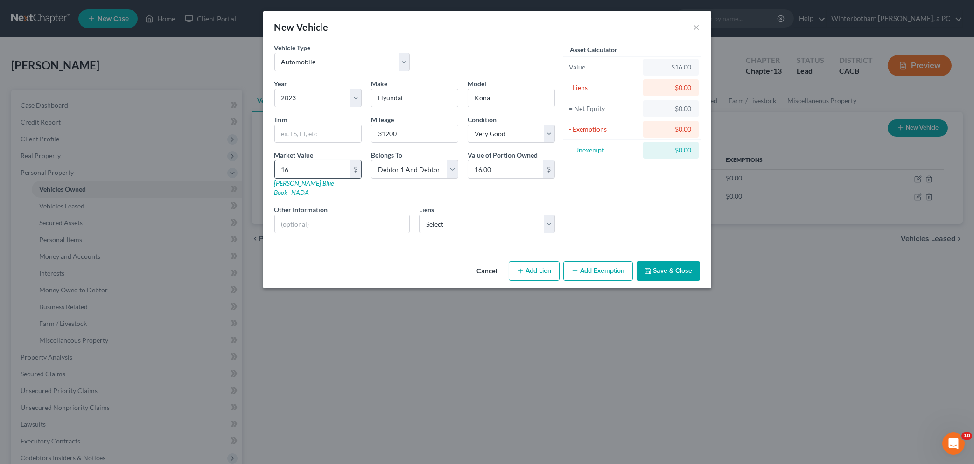
type input "162.00"
type input "1623"
type input "1,623.00"
type input "1,6232"
type input "16,232.00"
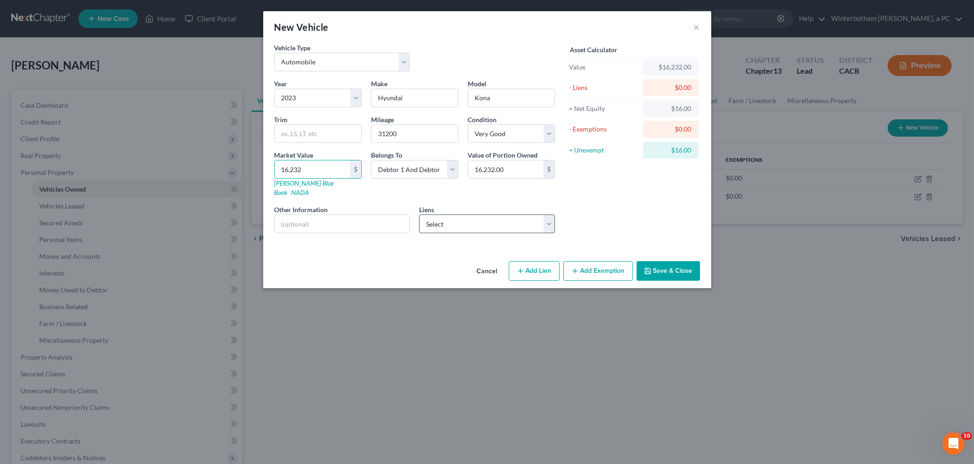
type input "16,232"
click at [419, 215] on select "Select 21st Mortgage Corp - $119,607.00 Cap One Auto - $21,775.00" at bounding box center [487, 224] width 136 height 19
select select "1"
select select
select select "45"
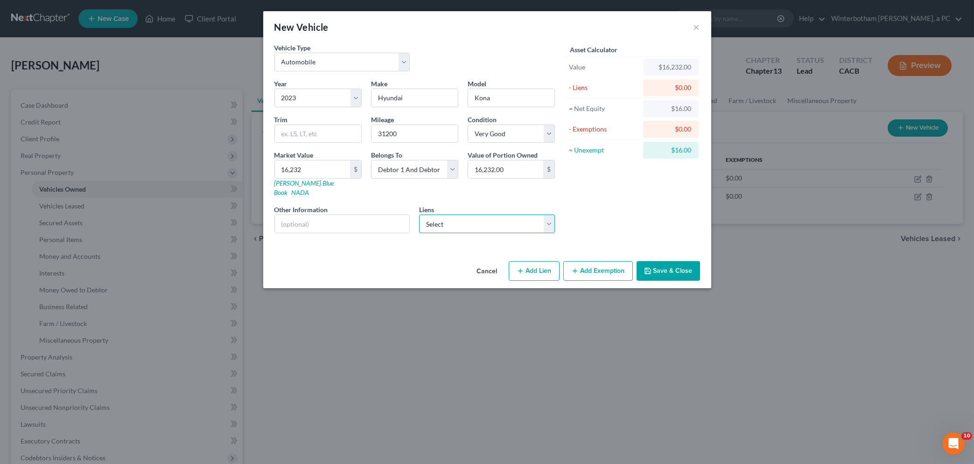
select select "2"
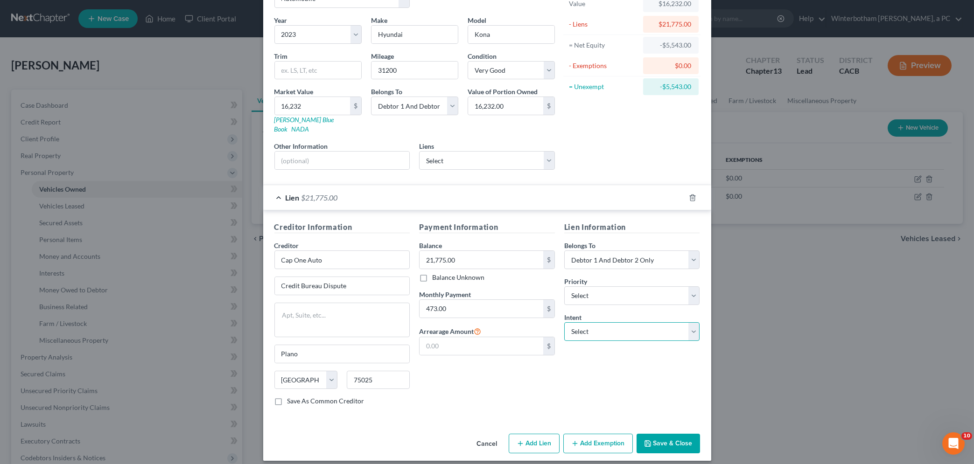
click at [564, 323] on select "Select Surrender Redeem Reaffirm Avoid Other" at bounding box center [632, 332] width 136 height 19
select select "4"
click option "Other" at bounding box center [0, 0] width 0 height 0
click at [602, 359] on input "text" at bounding box center [632, 368] width 136 height 19
type input "K"
